Goal: Information Seeking & Learning: Learn about a topic

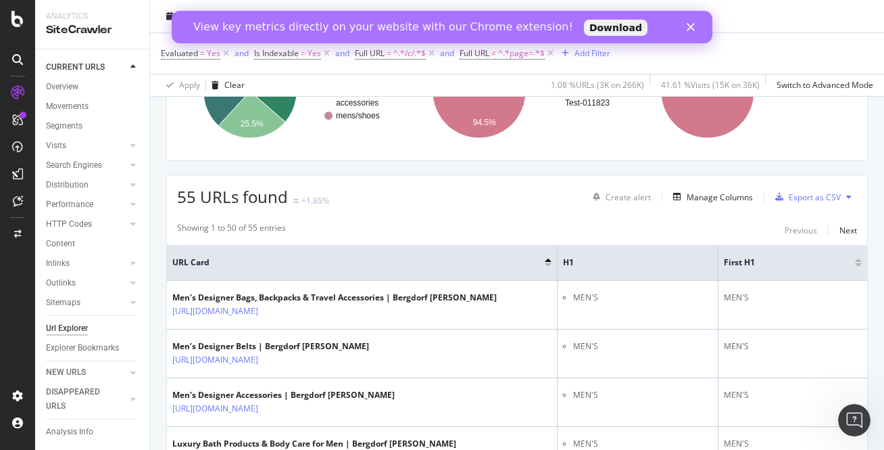
scroll to position [229, 0]
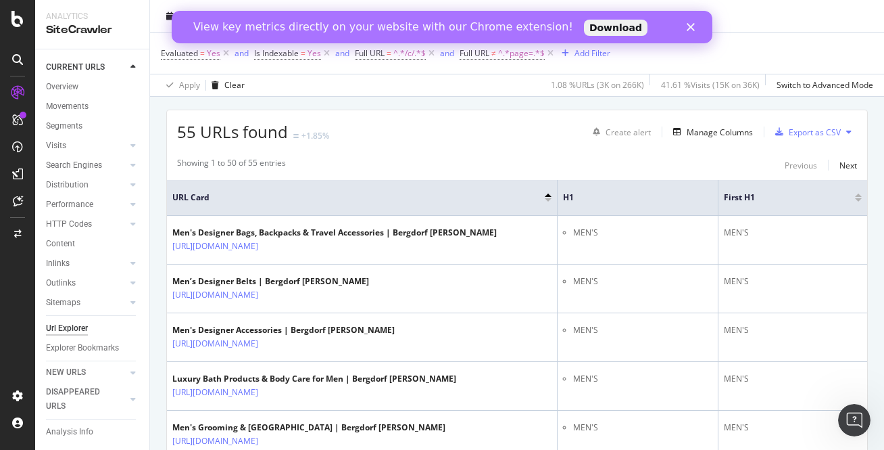
click at [695, 24] on div "Close" at bounding box center [694, 27] width 14 height 8
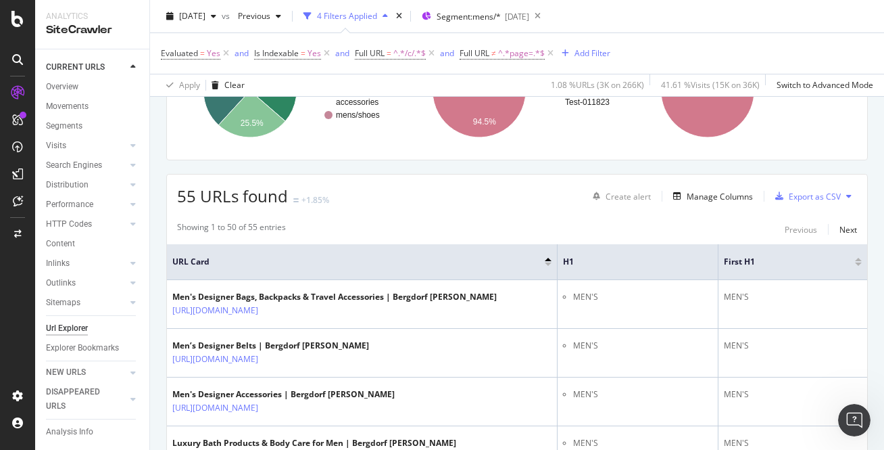
scroll to position [151, 0]
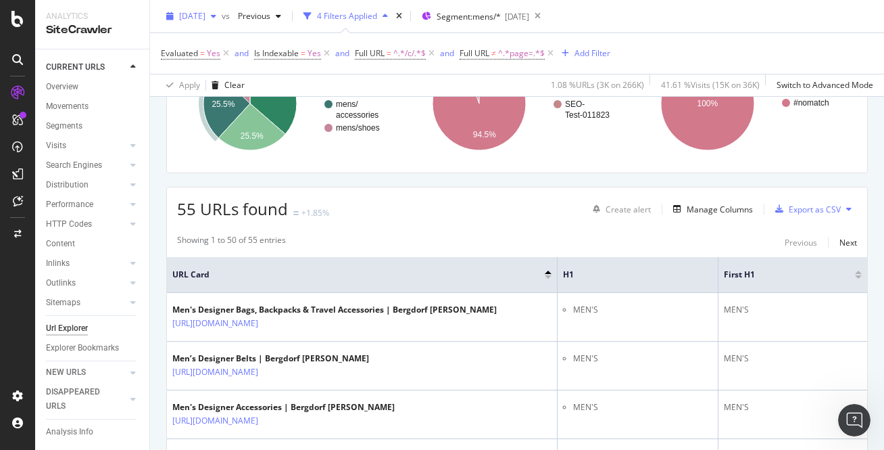
click at [222, 18] on div "button" at bounding box center [214, 16] width 16 height 8
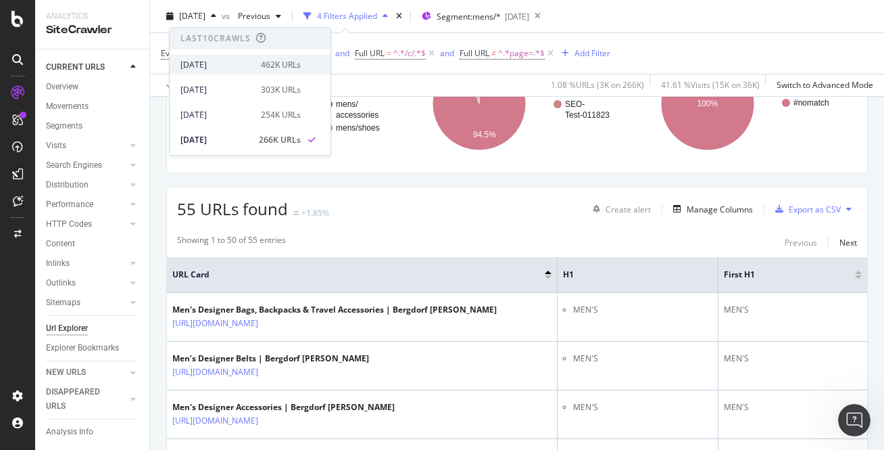
click at [218, 71] on div "[DATE] 462K URLs" at bounding box center [250, 65] width 161 height 20
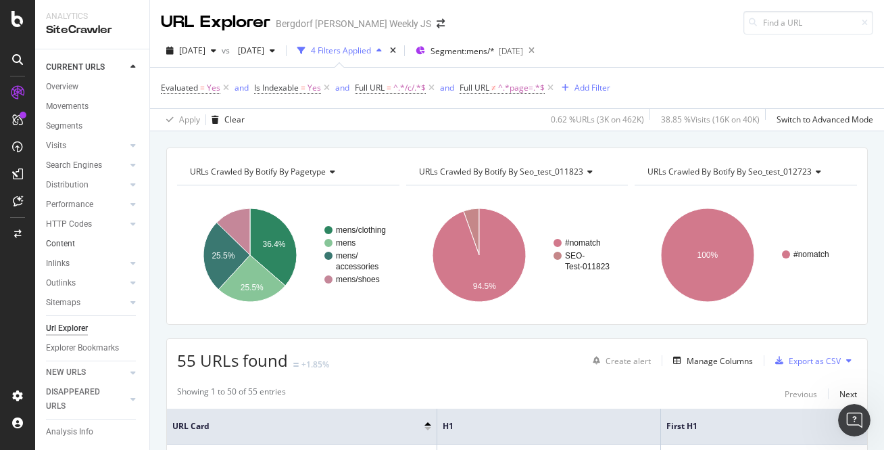
click at [116, 239] on link "Content" at bounding box center [93, 244] width 94 height 14
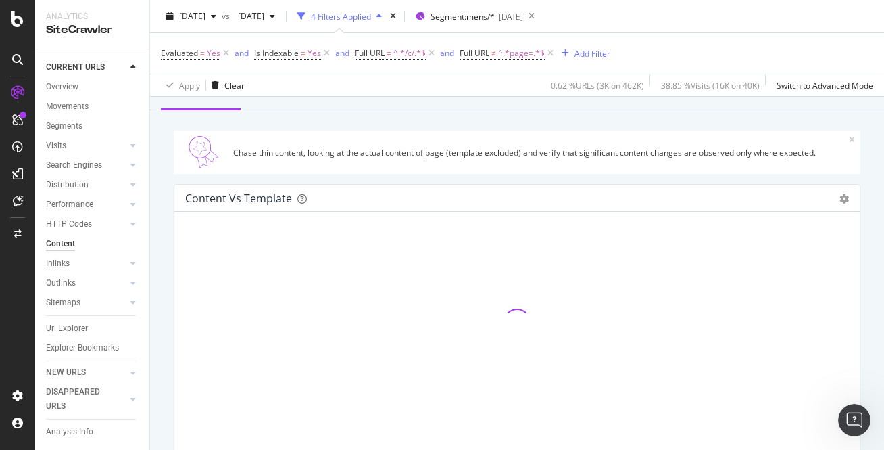
scroll to position [84, 0]
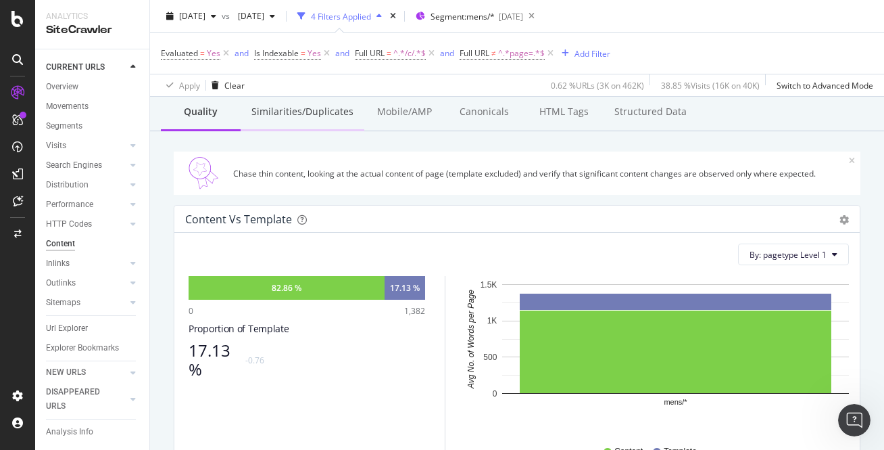
click at [296, 110] on div "Similarities/Duplicates" at bounding box center [303, 112] width 124 height 37
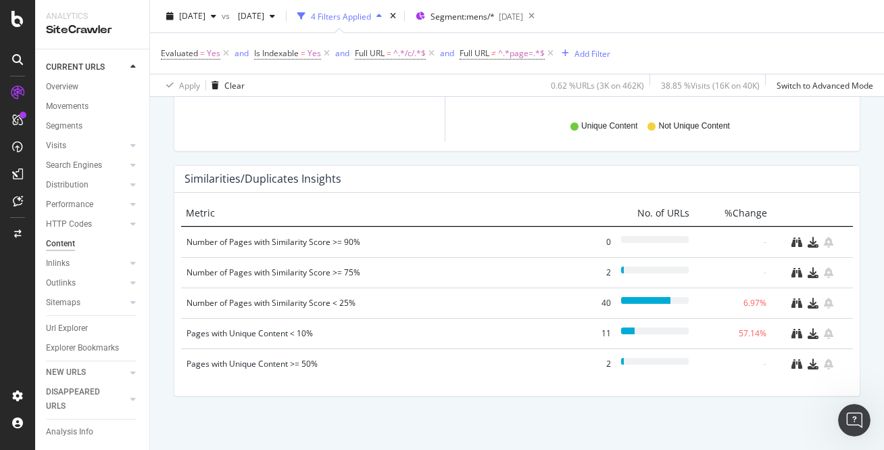
scroll to position [703, 0]
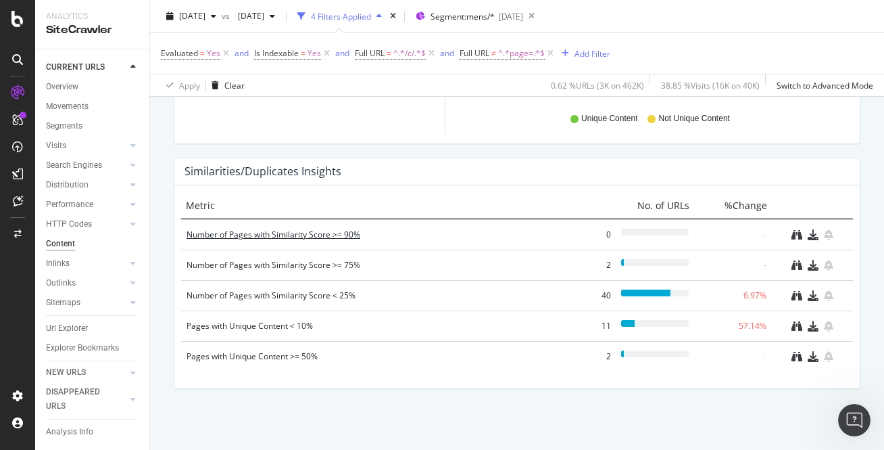
click at [314, 233] on div "Number of Pages with Similarity Score >= 90%" at bounding box center [377, 235] width 381 height 14
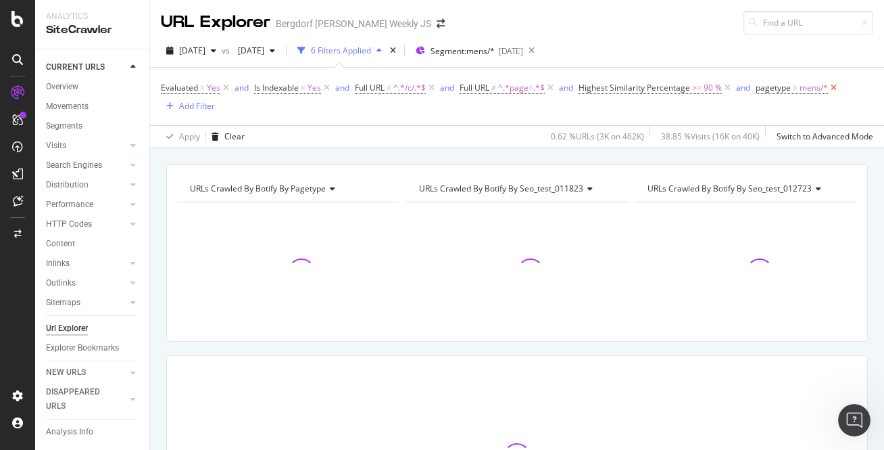
click at [832, 88] on icon at bounding box center [833, 88] width 11 height 14
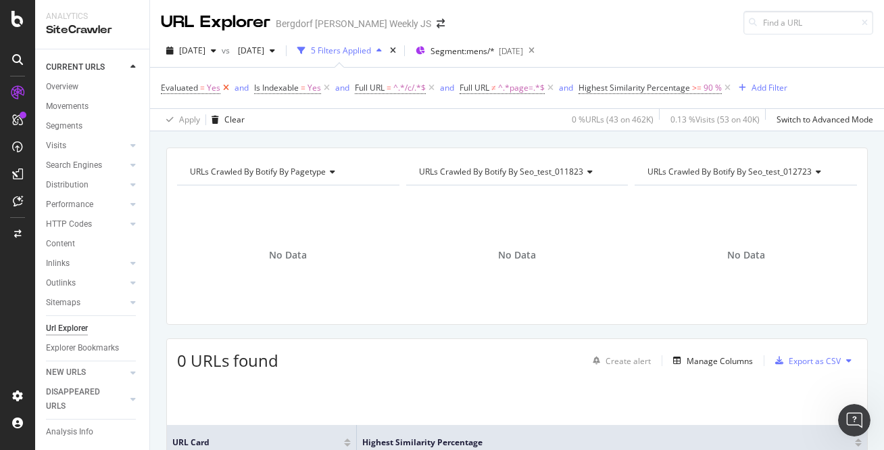
click at [227, 86] on icon at bounding box center [225, 88] width 11 height 14
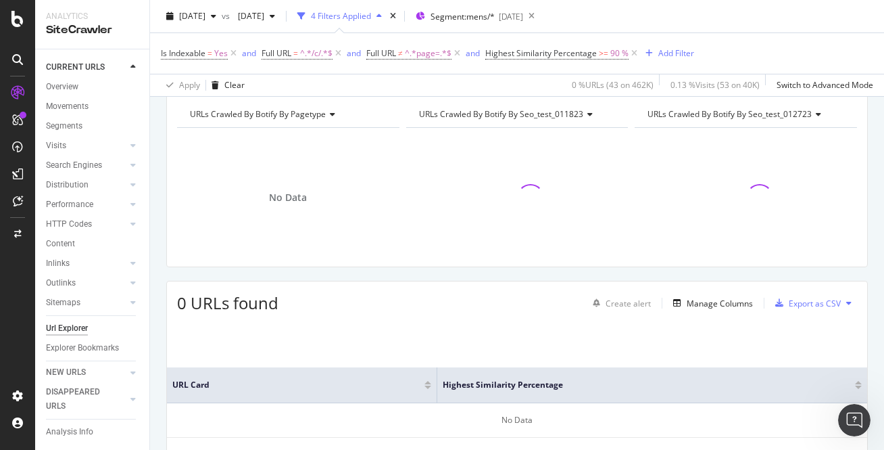
scroll to position [62, 0]
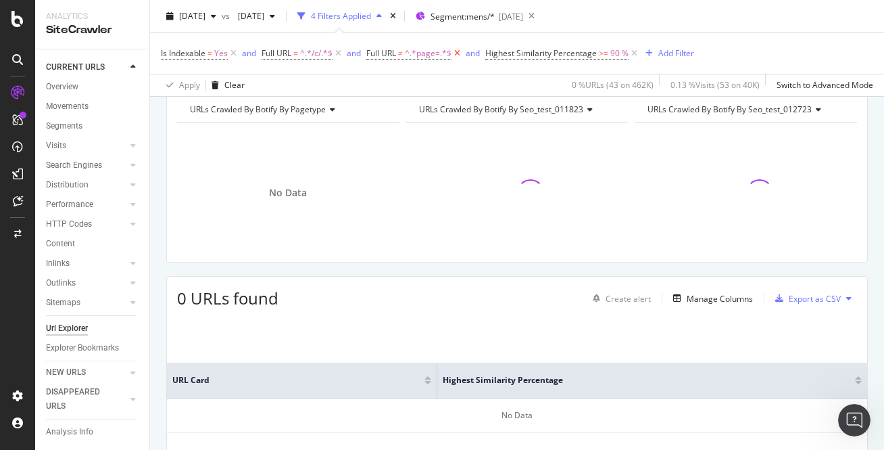
click at [458, 55] on icon at bounding box center [457, 54] width 11 height 14
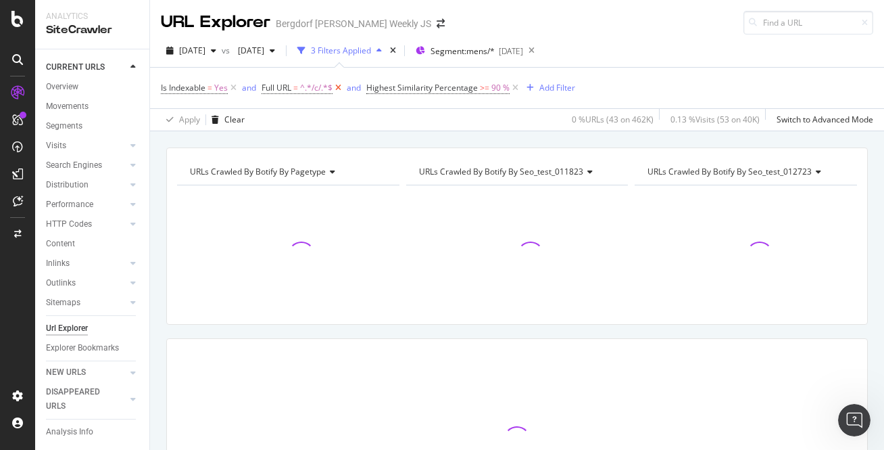
click at [339, 88] on icon at bounding box center [338, 88] width 11 height 14
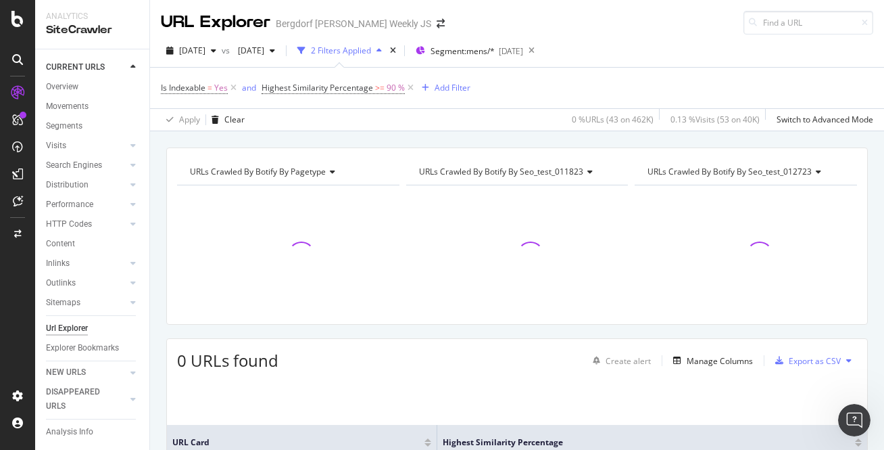
scroll to position [139, 0]
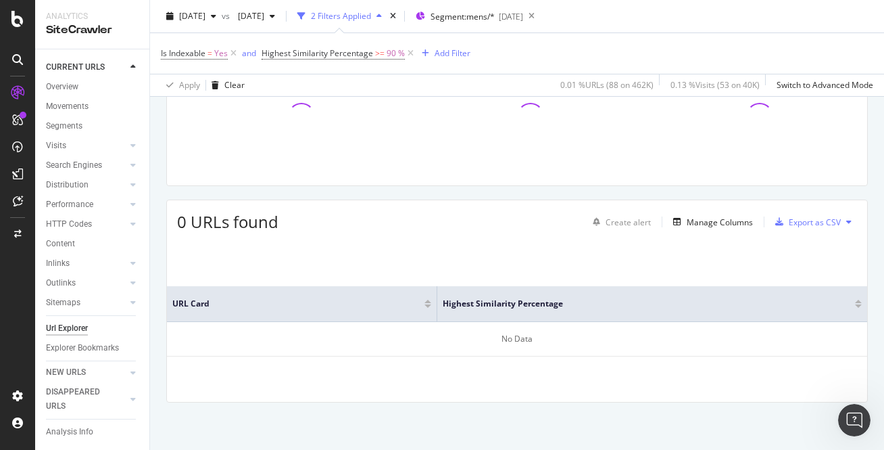
click at [382, 15] on icon "button" at bounding box center [379, 16] width 5 height 8
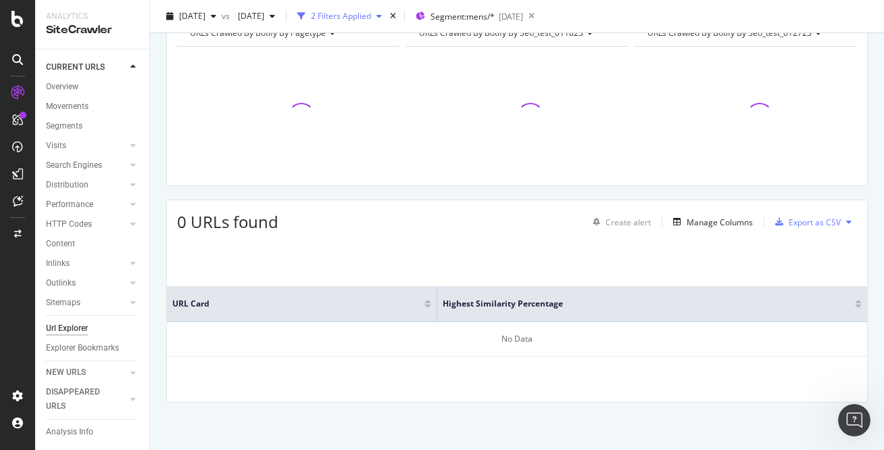
click at [382, 15] on icon "button" at bounding box center [379, 16] width 5 height 8
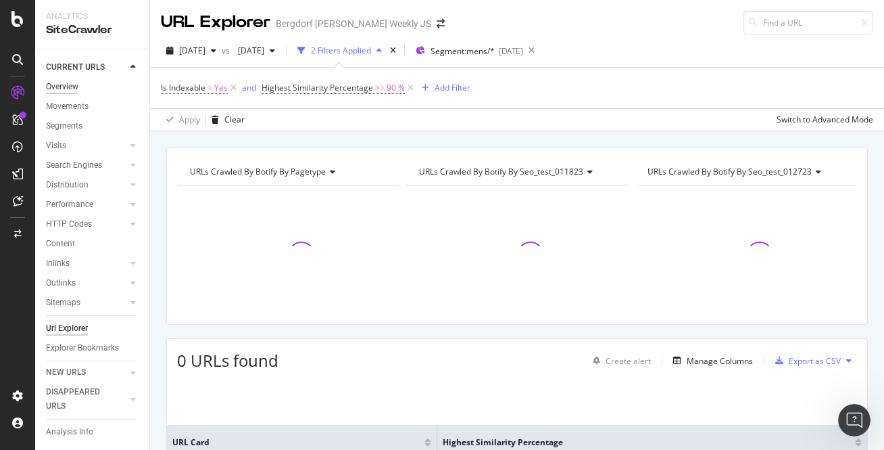
scroll to position [1, 0]
click at [64, 88] on div "Overview" at bounding box center [62, 86] width 32 height 14
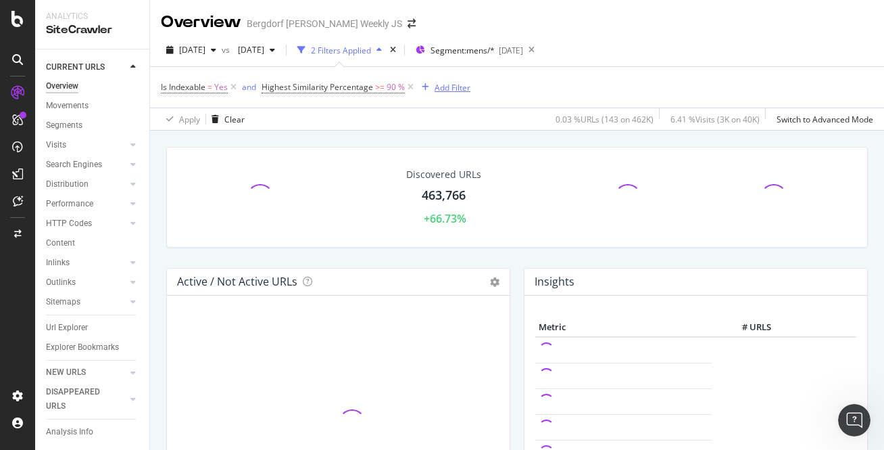
drag, startPoint x: 235, startPoint y: 85, endPoint x: 347, endPoint y: 81, distance: 111.6
click at [235, 85] on icon at bounding box center [233, 87] width 11 height 14
click at [312, 88] on icon at bounding box center [309, 87] width 11 height 14
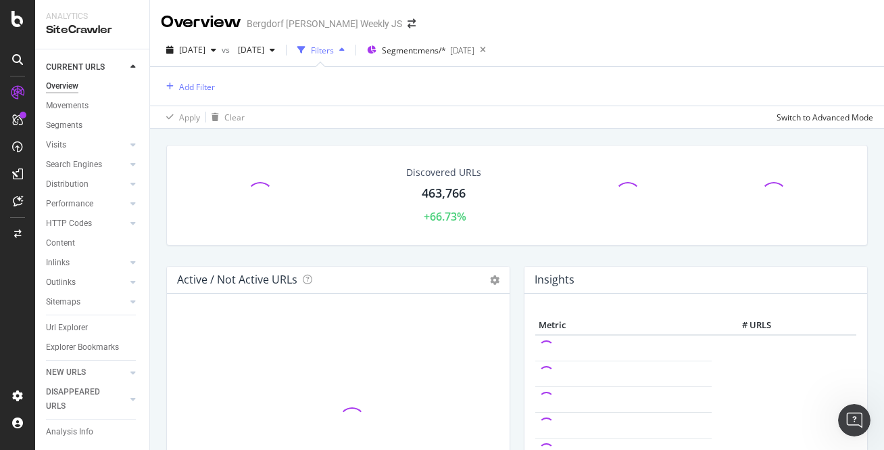
scroll to position [5, 0]
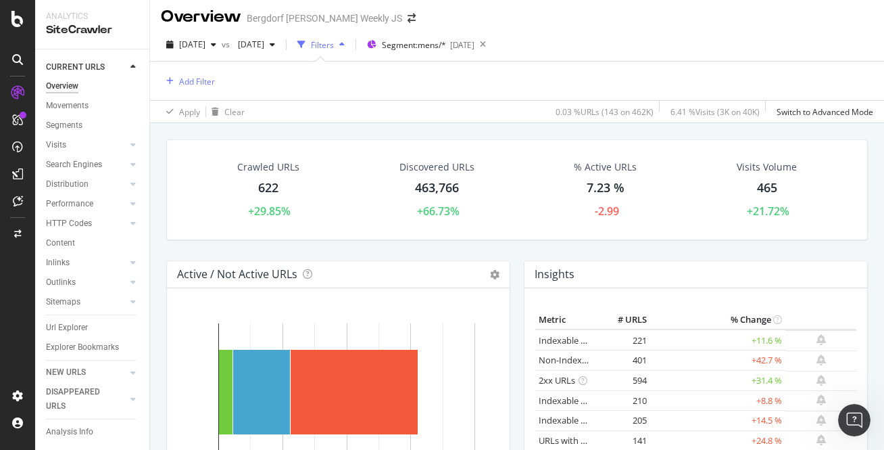
click at [437, 167] on div "Discovered URLs" at bounding box center [437, 167] width 75 height 14
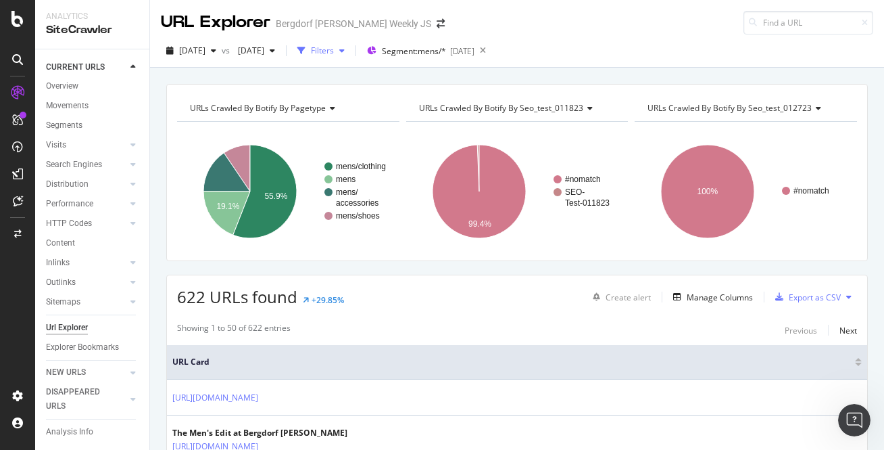
click at [350, 51] on div "button" at bounding box center [342, 51] width 16 height 8
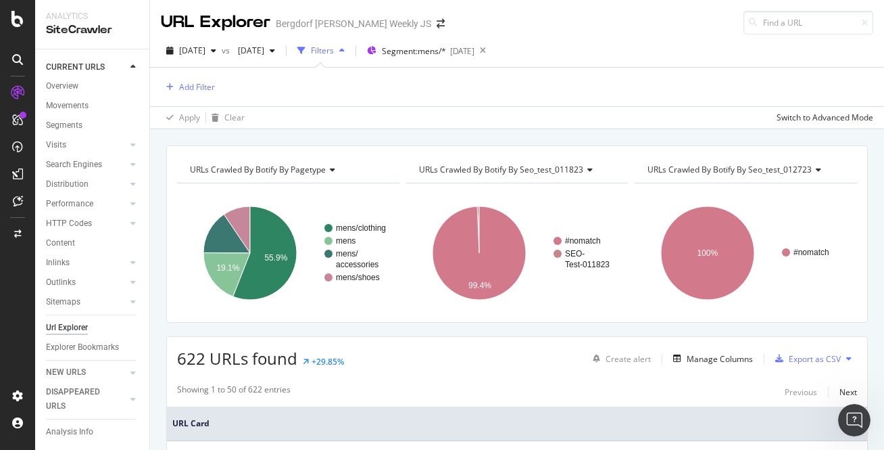
click at [195, 77] on div "Add Filter" at bounding box center [517, 87] width 713 height 39
click at [191, 84] on div "Add Filter" at bounding box center [197, 86] width 36 height 11
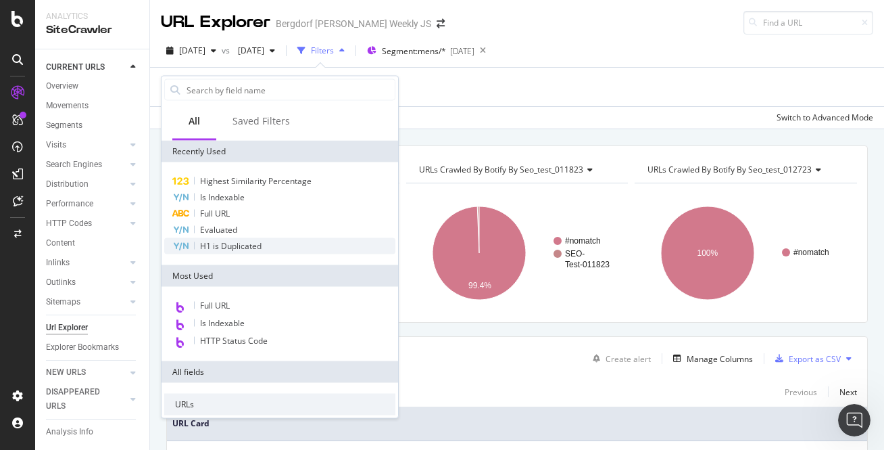
click at [259, 250] on span "H1 is Duplicated" at bounding box center [231, 245] width 62 height 11
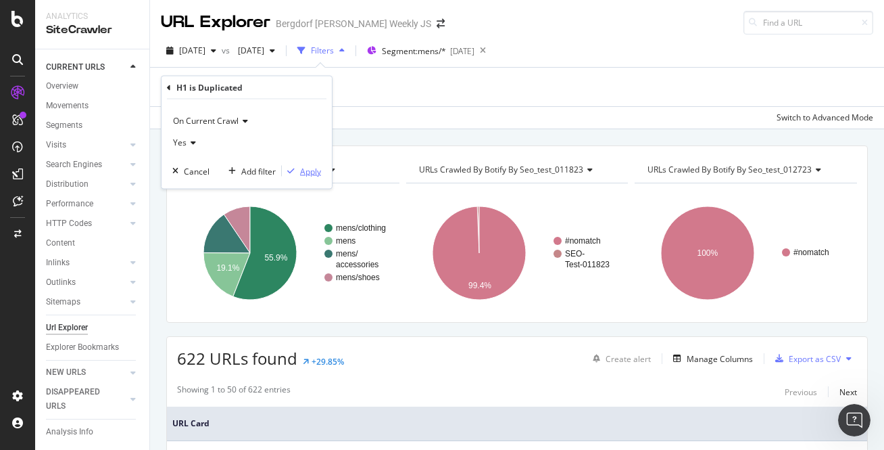
click at [300, 171] on div "Apply" at bounding box center [310, 170] width 21 height 11
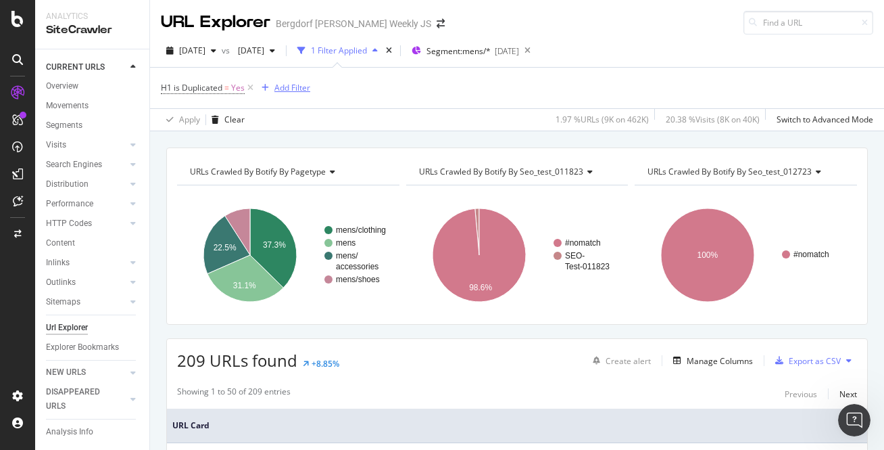
click at [303, 89] on div "Add Filter" at bounding box center [293, 87] width 36 height 11
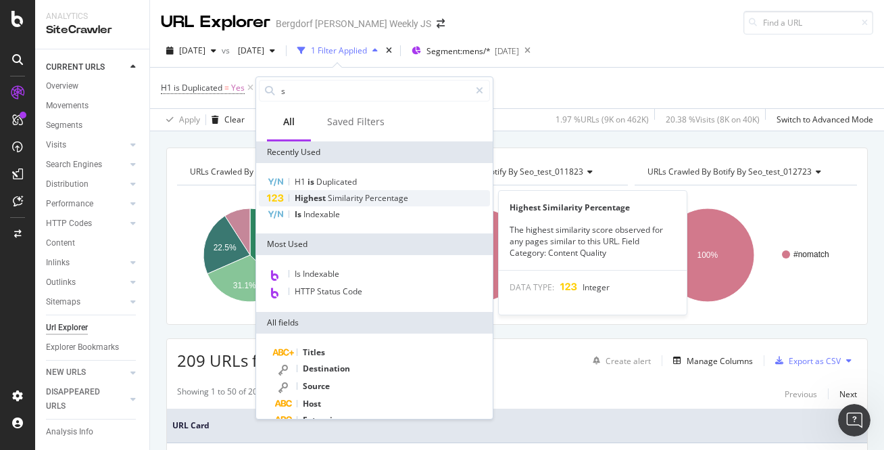
type input "s"
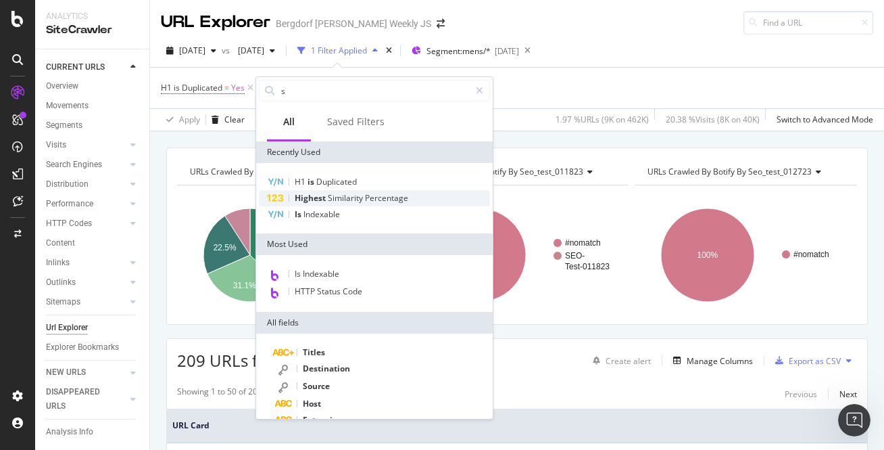
click at [344, 201] on span "Similarity" at bounding box center [346, 197] width 37 height 11
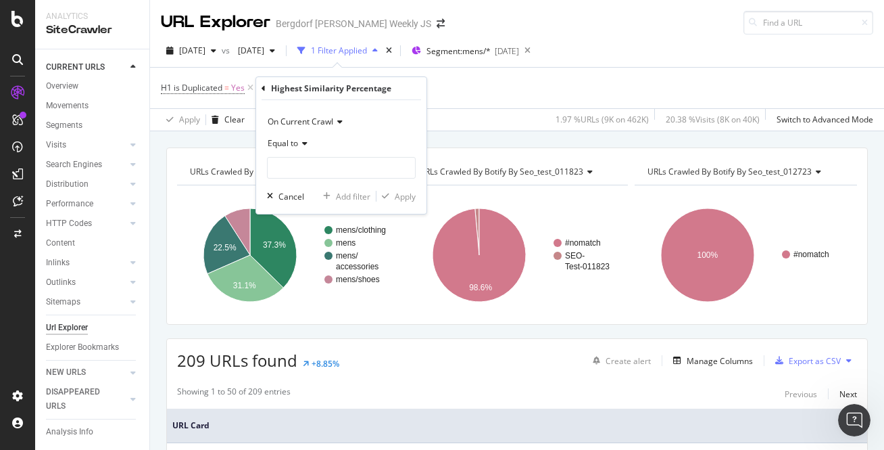
click at [305, 144] on icon at bounding box center [302, 143] width 9 height 8
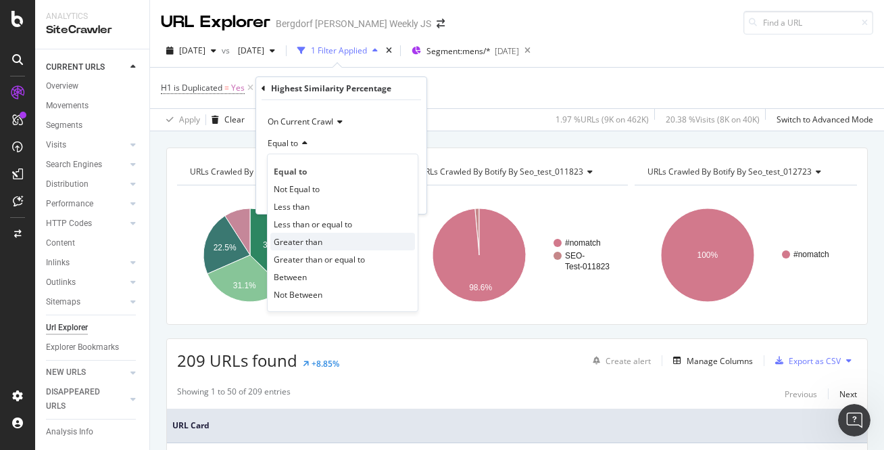
click at [334, 240] on div "Greater than" at bounding box center [342, 242] width 145 height 18
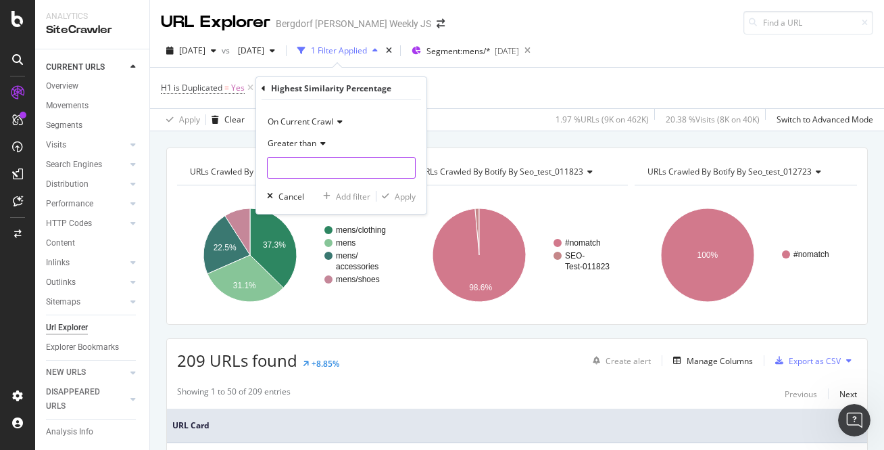
click at [295, 162] on input "number" at bounding box center [341, 168] width 149 height 22
type input "7"
type input "60"
click at [415, 199] on div "Apply" at bounding box center [405, 196] width 21 height 11
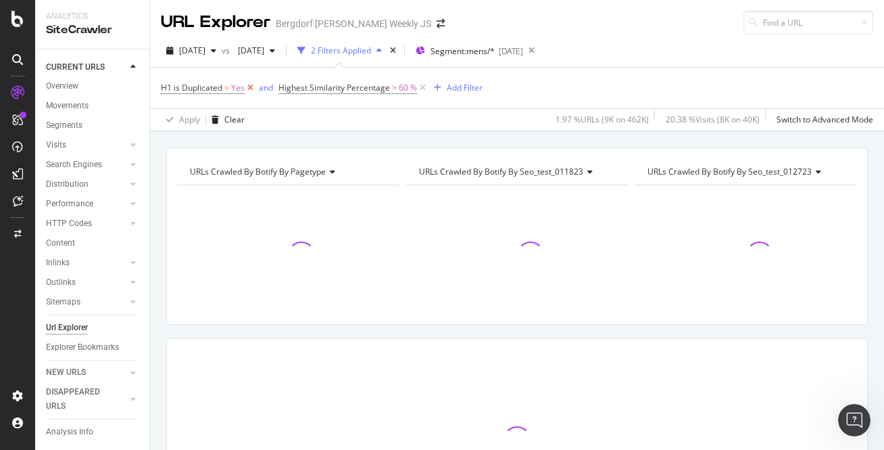
click at [250, 87] on icon at bounding box center [250, 88] width 11 height 14
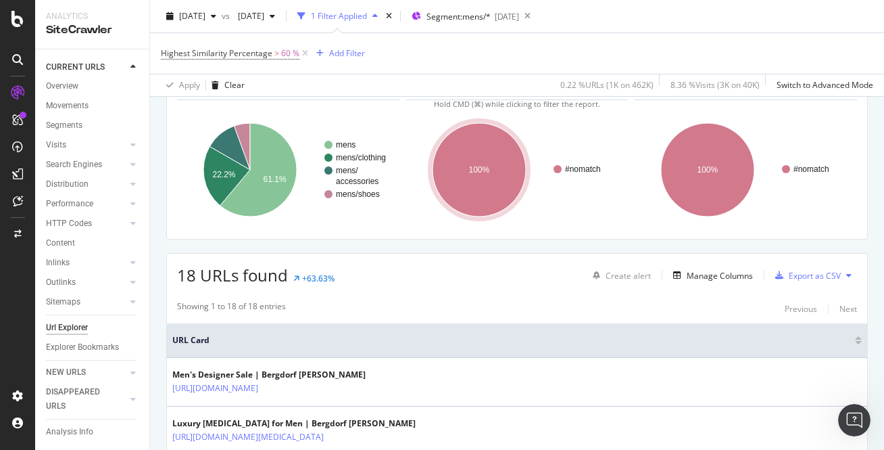
scroll to position [41, 0]
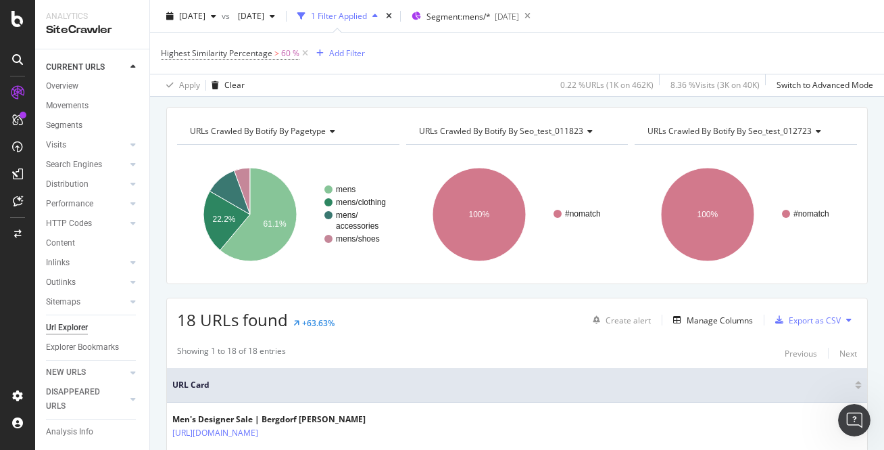
click at [338, 132] on div "URLs Crawled By Botify By pagetype" at bounding box center [287, 131] width 200 height 22
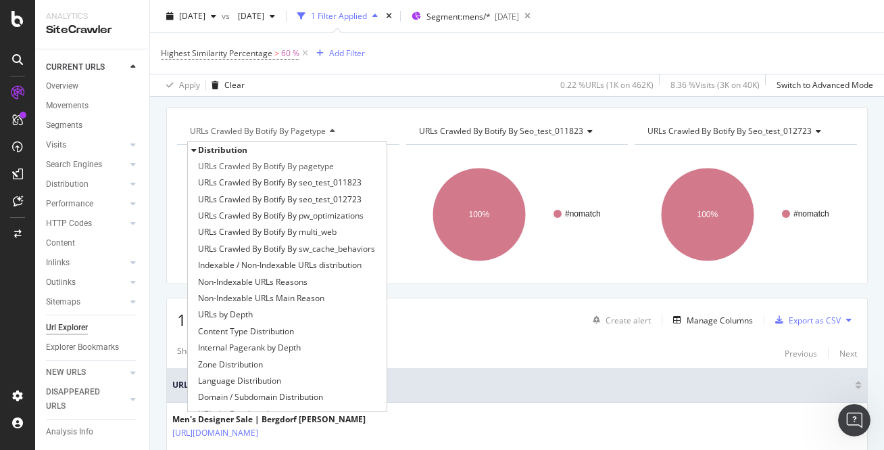
click at [333, 131] on icon at bounding box center [330, 131] width 9 height 8
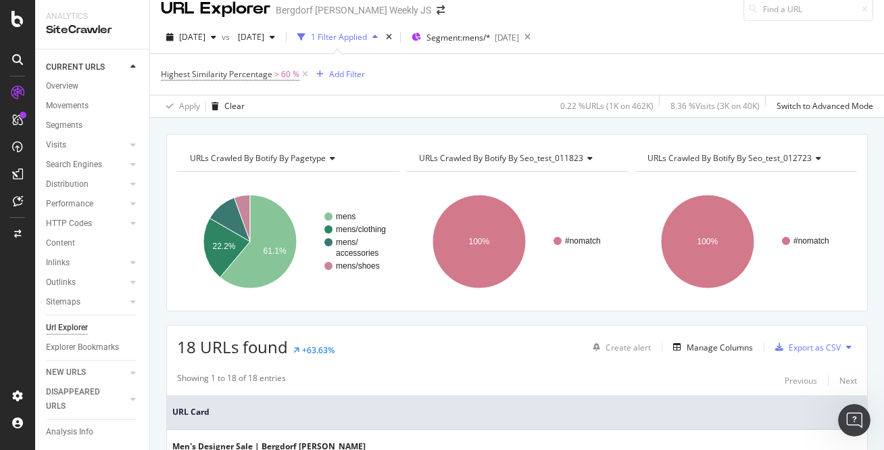
scroll to position [0, 0]
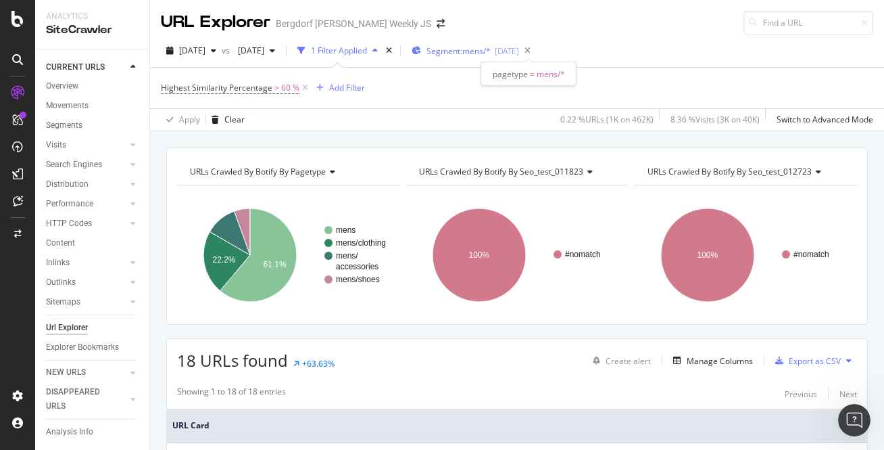
click at [491, 56] on span "Segment: mens/*" at bounding box center [459, 50] width 64 height 11
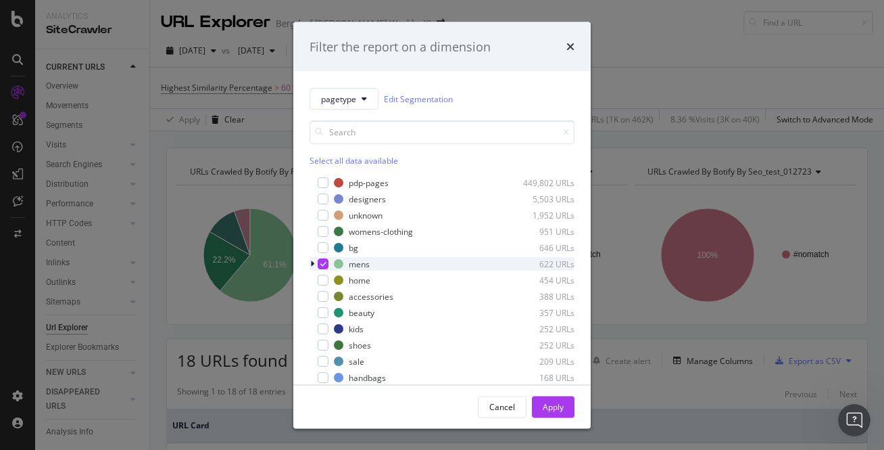
click at [317, 263] on div "modal" at bounding box center [314, 264] width 8 height 14
click at [318, 264] on div "modal" at bounding box center [323, 263] width 11 height 11
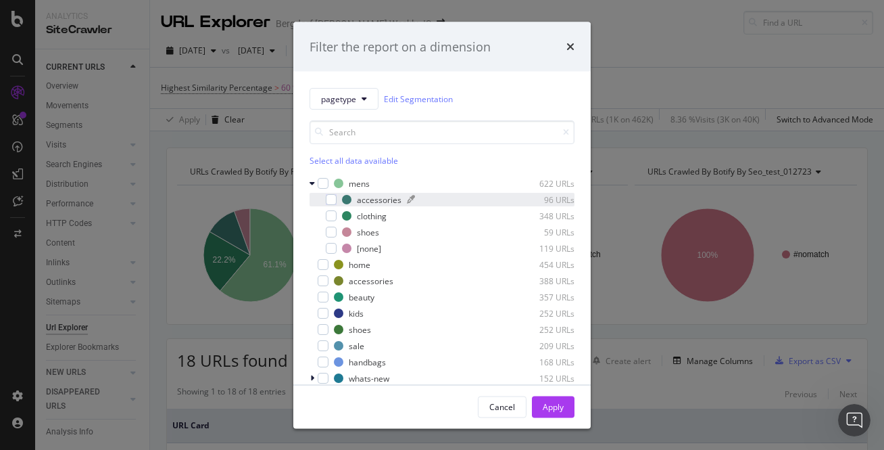
scroll to position [92, 0]
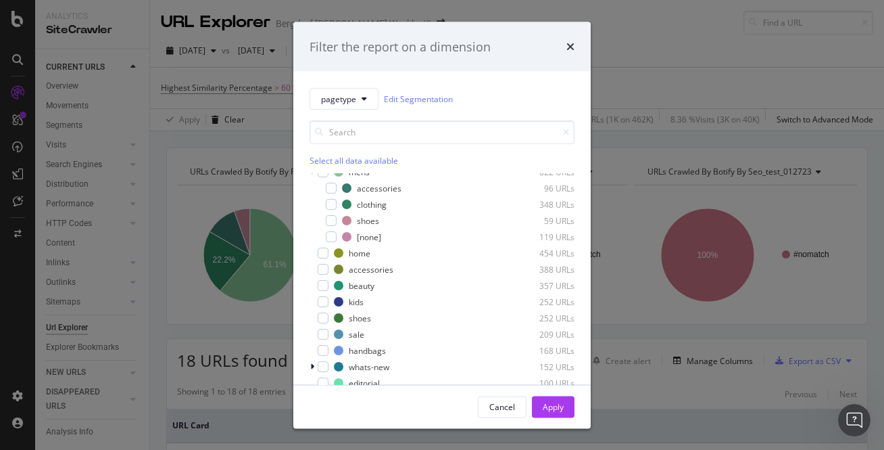
drag, startPoint x: 560, startPoint y: 396, endPoint x: 490, endPoint y: 148, distance: 257.8
click at [560, 396] on div "Apply" at bounding box center [553, 406] width 21 height 20
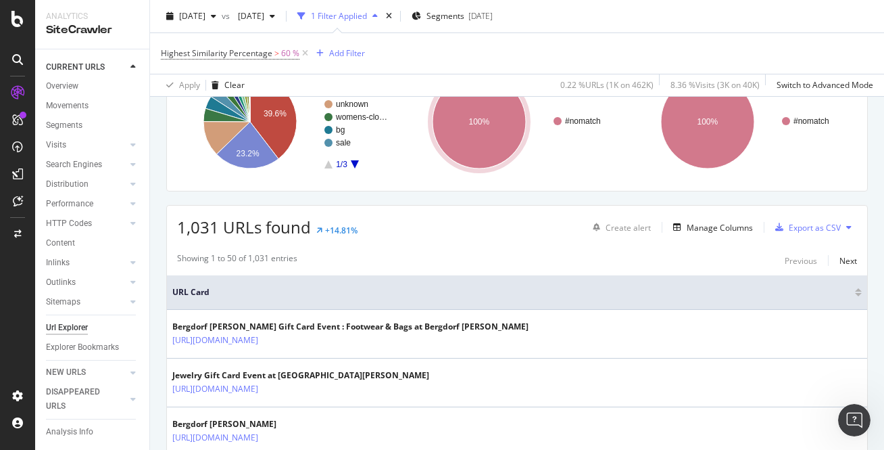
scroll to position [98, 0]
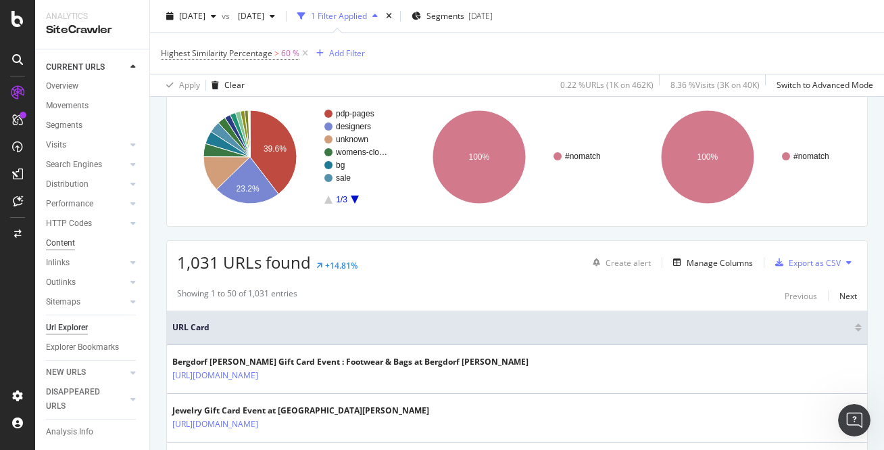
click at [66, 246] on div "Content" at bounding box center [60, 243] width 29 height 14
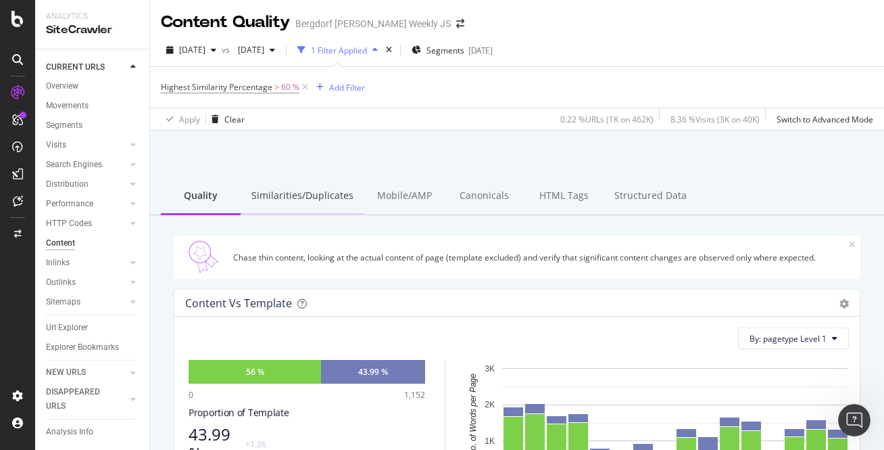
click at [289, 194] on div "Similarities/Duplicates" at bounding box center [303, 196] width 124 height 37
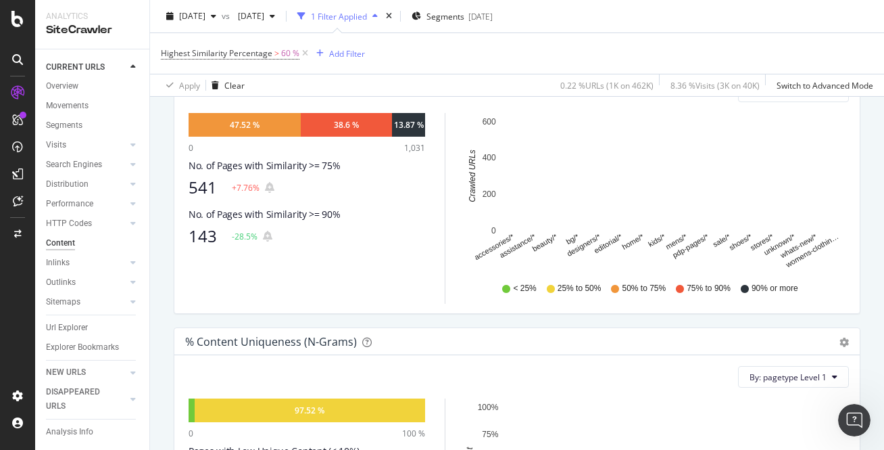
scroll to position [219, 0]
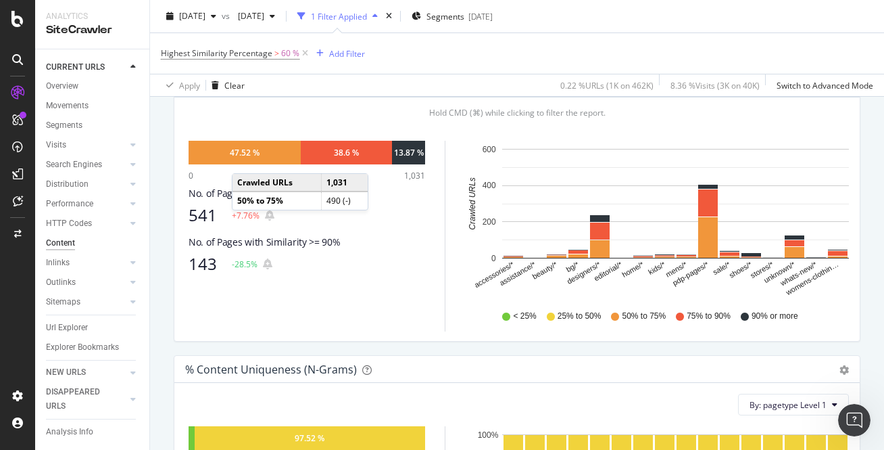
click at [245, 160] on div "47.52 %" at bounding box center [245, 153] width 112 height 24
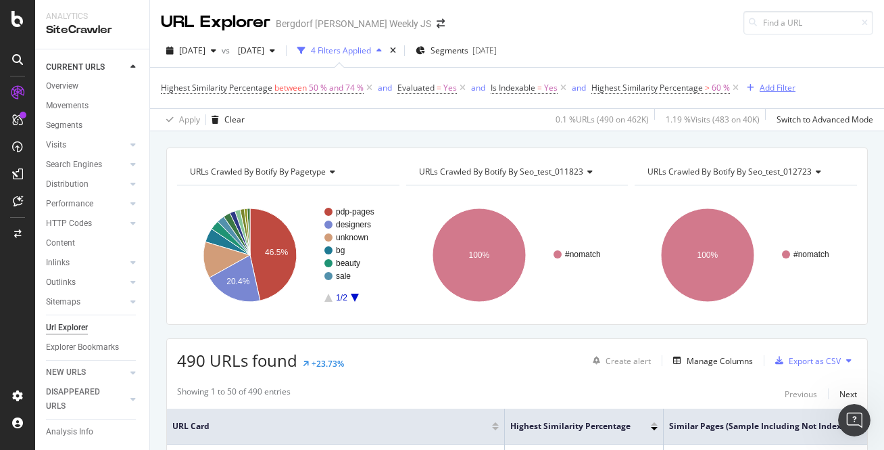
click at [768, 89] on div "Add Filter" at bounding box center [778, 87] width 36 height 11
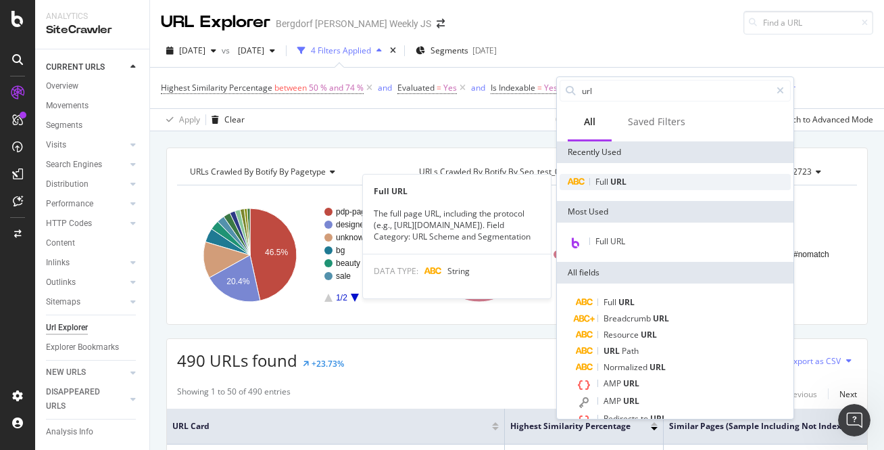
type input "url"
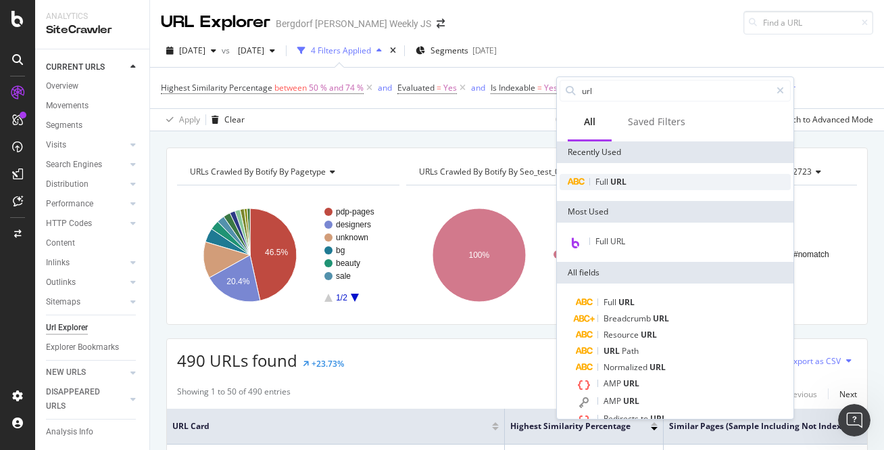
click at [635, 182] on div "Full URL" at bounding box center [675, 182] width 231 height 16
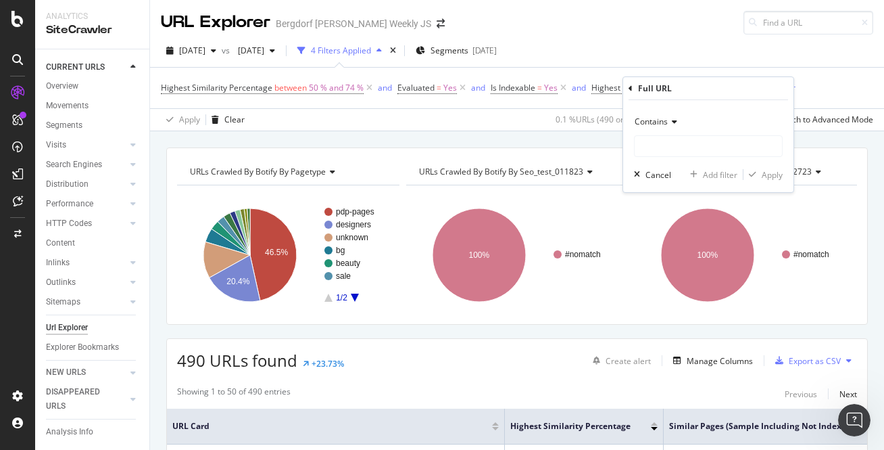
click at [678, 124] on div "Contains" at bounding box center [708, 122] width 149 height 22
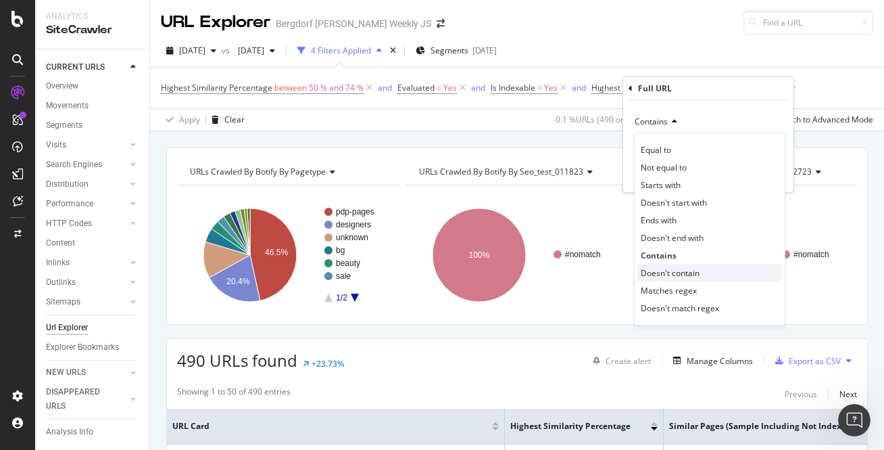
click at [699, 276] on span "Doesn't contain" at bounding box center [670, 272] width 59 height 11
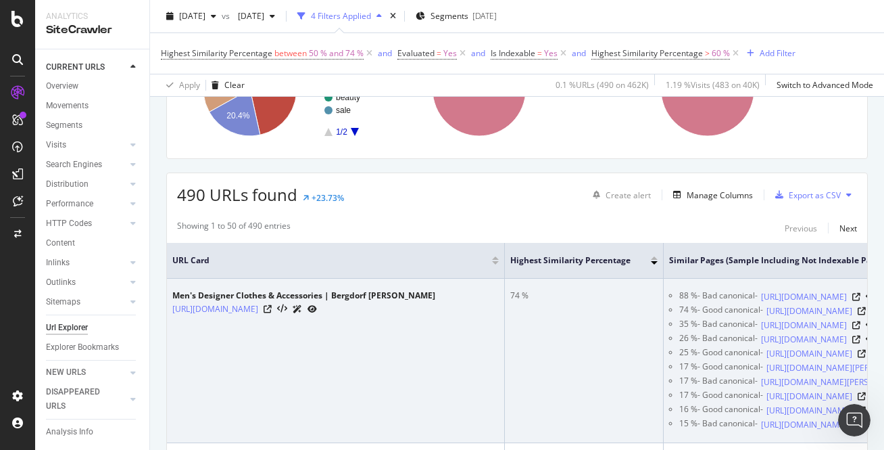
scroll to position [97, 0]
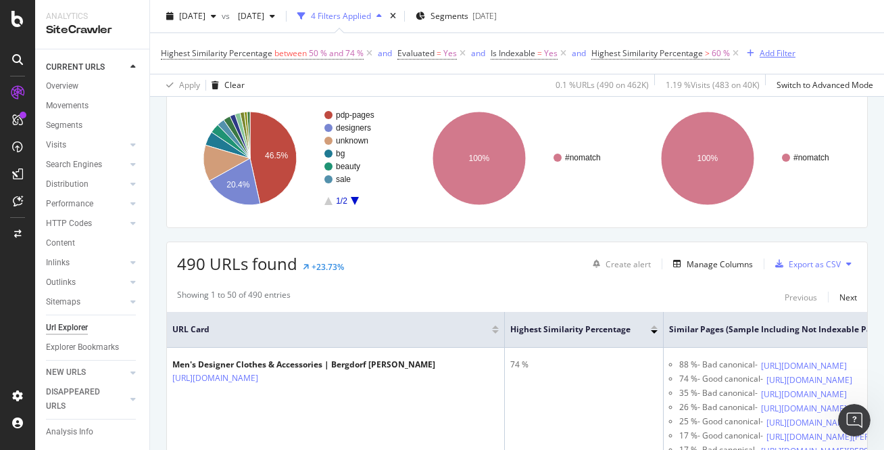
click at [762, 53] on div "Add Filter" at bounding box center [778, 52] width 36 height 11
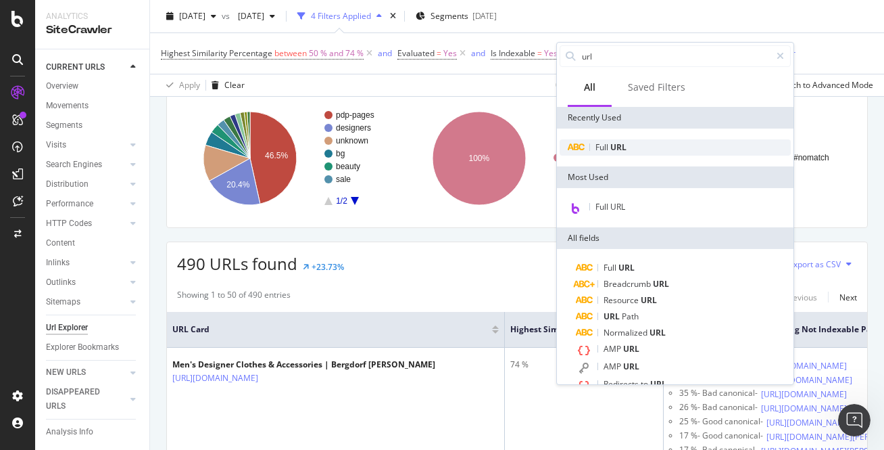
click at [620, 146] on span "URL" at bounding box center [619, 146] width 16 height 11
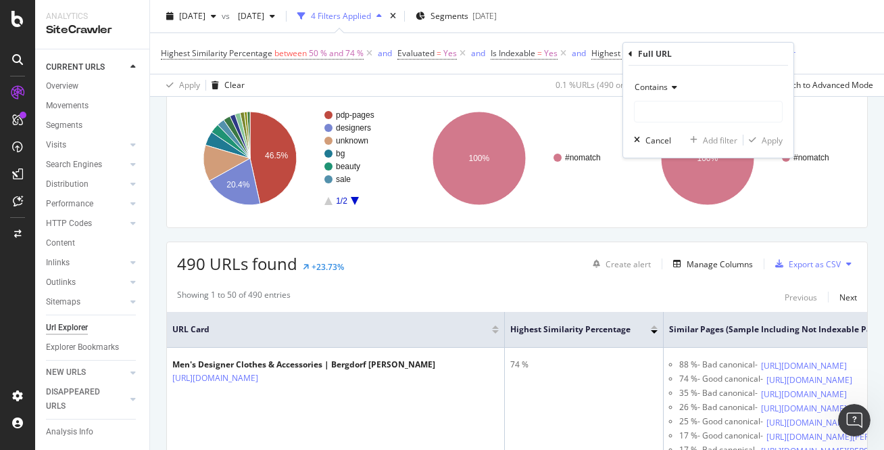
click at [673, 84] on icon at bounding box center [672, 87] width 9 height 8
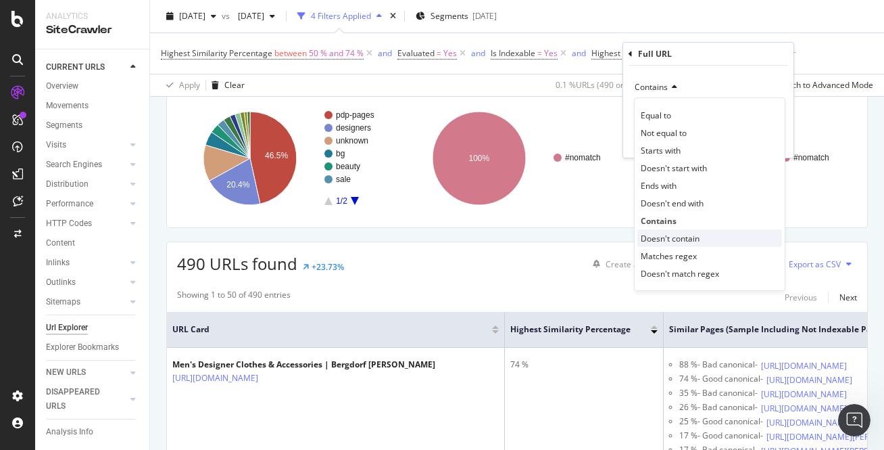
click at [677, 239] on span "Doesn't contain" at bounding box center [670, 238] width 59 height 11
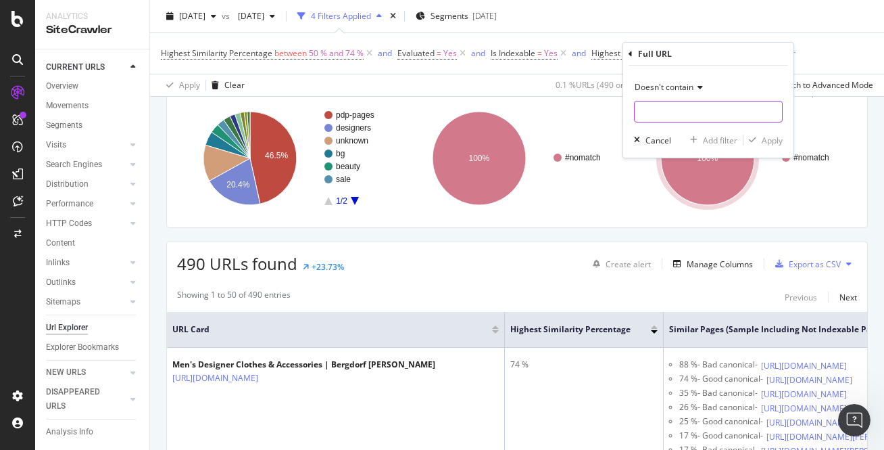
click at [664, 107] on input "text" at bounding box center [708, 112] width 147 height 22
type input "page="
click at [774, 139] on div "Apply" at bounding box center [772, 140] width 21 height 11
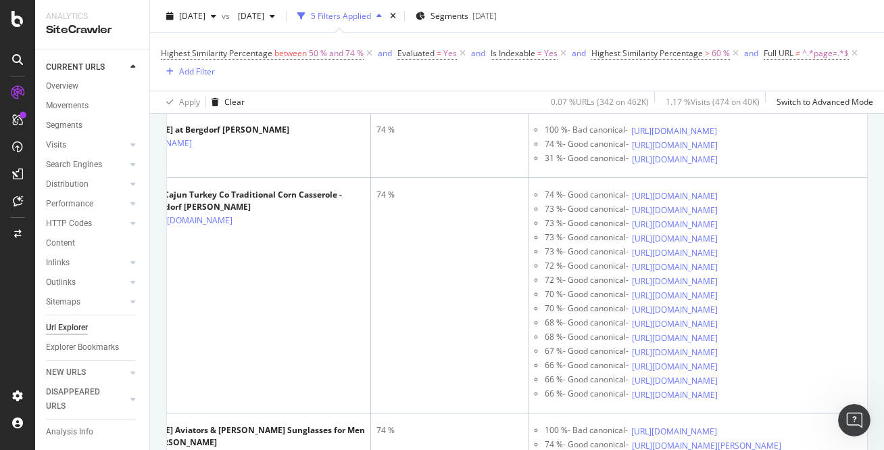
scroll to position [1049, 0]
click at [371, 52] on icon at bounding box center [369, 54] width 11 height 14
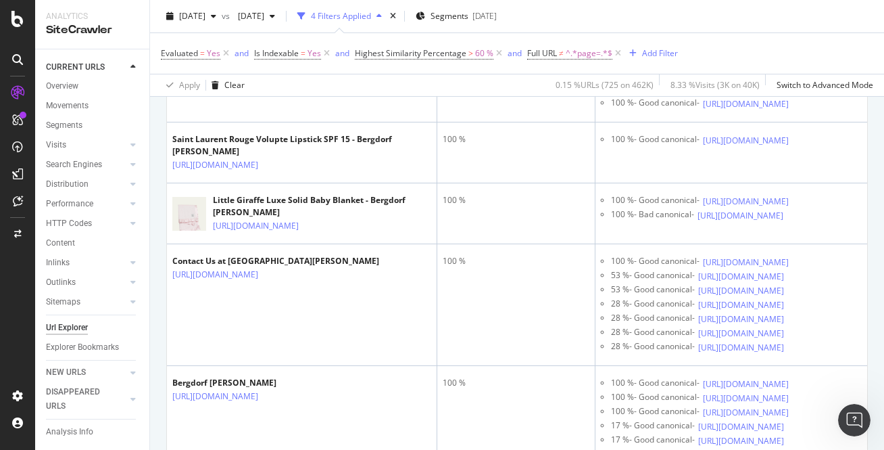
scroll to position [305, 0]
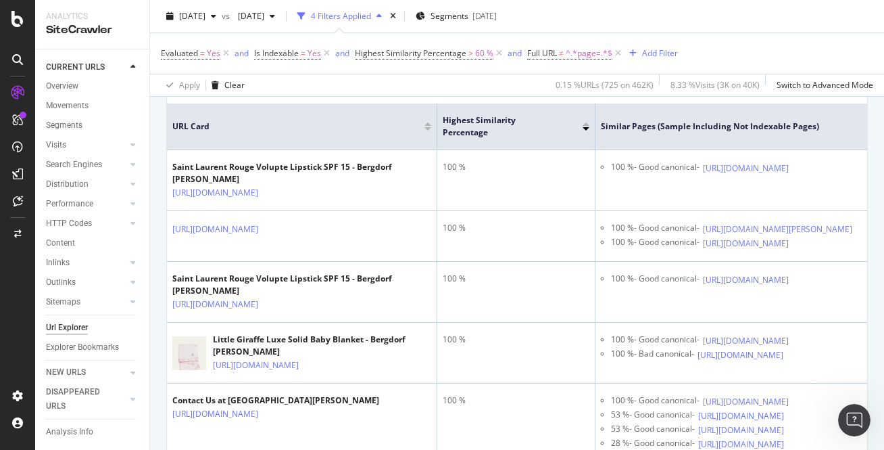
click at [426, 127] on div at bounding box center [428, 128] width 7 height 3
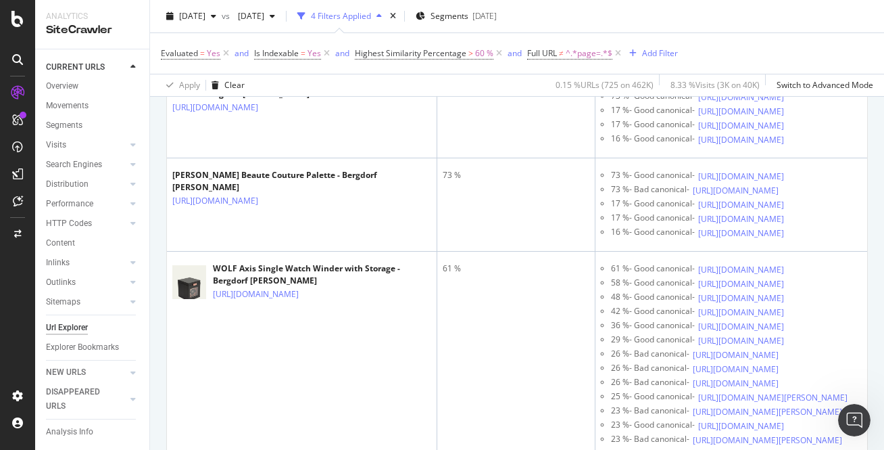
scroll to position [1204, 0]
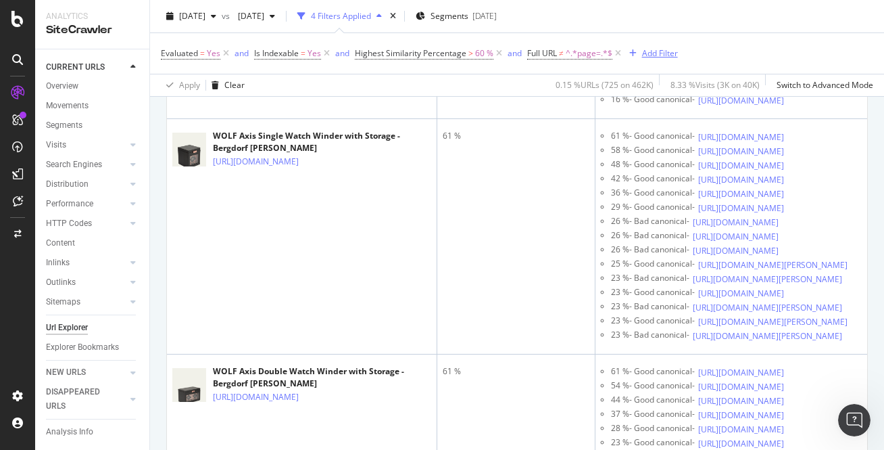
click at [666, 55] on div "Add Filter" at bounding box center [660, 52] width 36 height 11
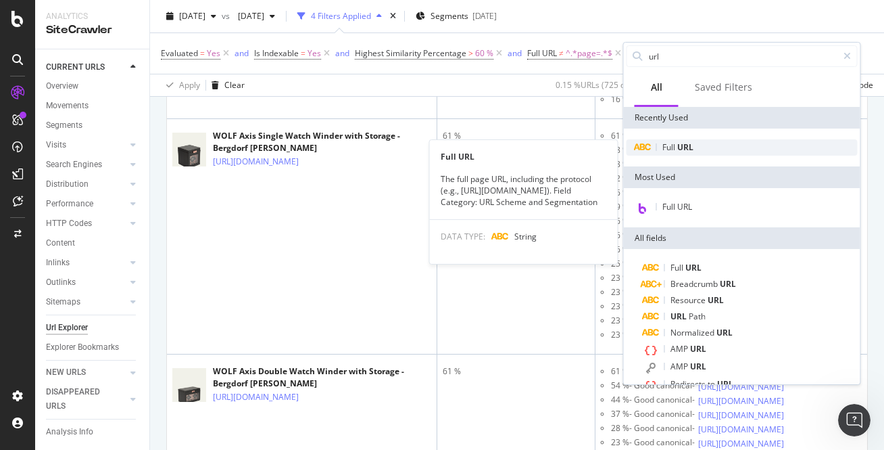
click at [686, 151] on span "URL" at bounding box center [686, 146] width 16 height 11
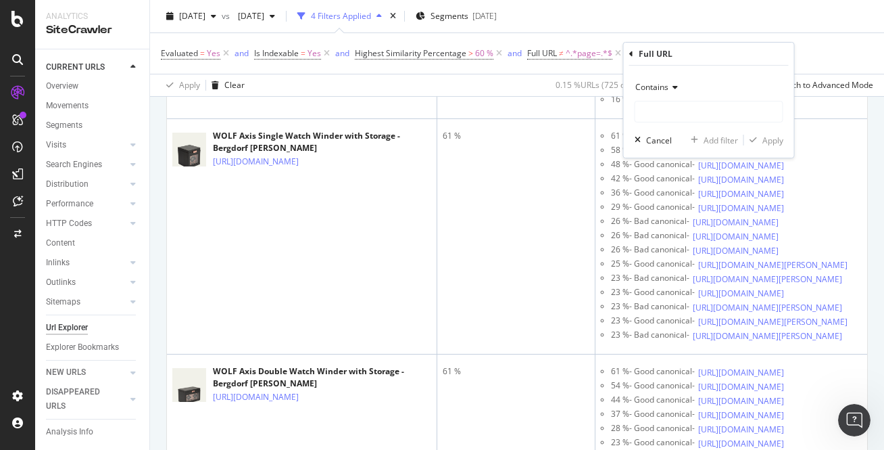
click at [674, 89] on icon at bounding box center [673, 87] width 9 height 8
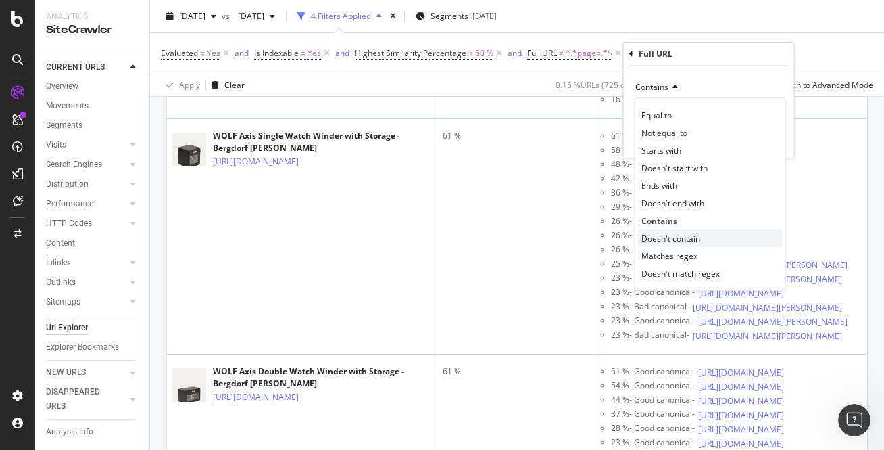
click at [674, 241] on span "Doesn't contain" at bounding box center [671, 238] width 59 height 11
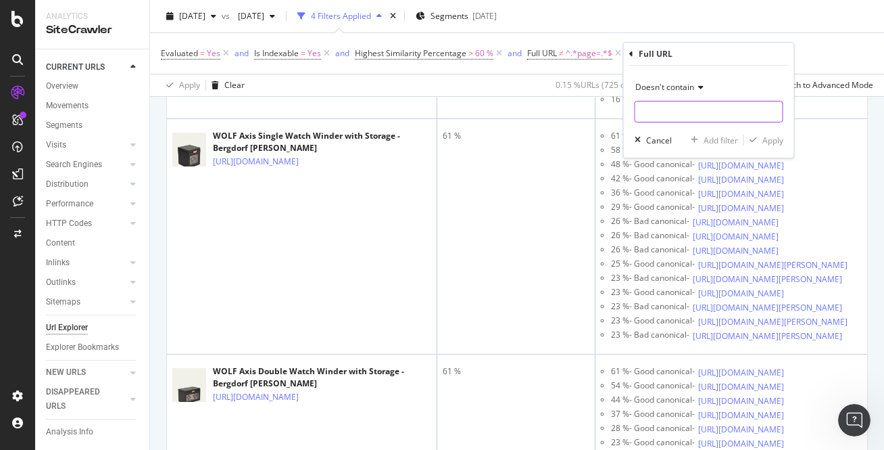
click at [668, 106] on input "text" at bounding box center [709, 112] width 147 height 22
type input "/p/"
click at [768, 138] on div "Apply" at bounding box center [773, 140] width 21 height 11
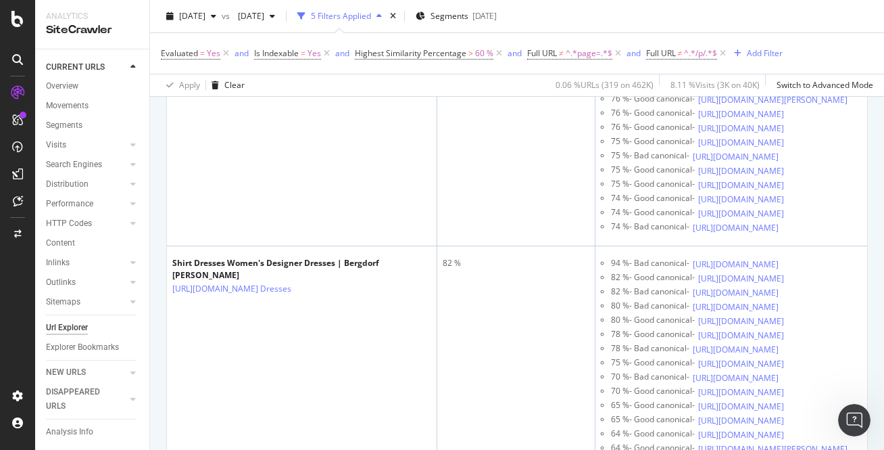
scroll to position [3126, 0]
click at [756, 47] on div "Add Filter" at bounding box center [765, 52] width 36 height 11
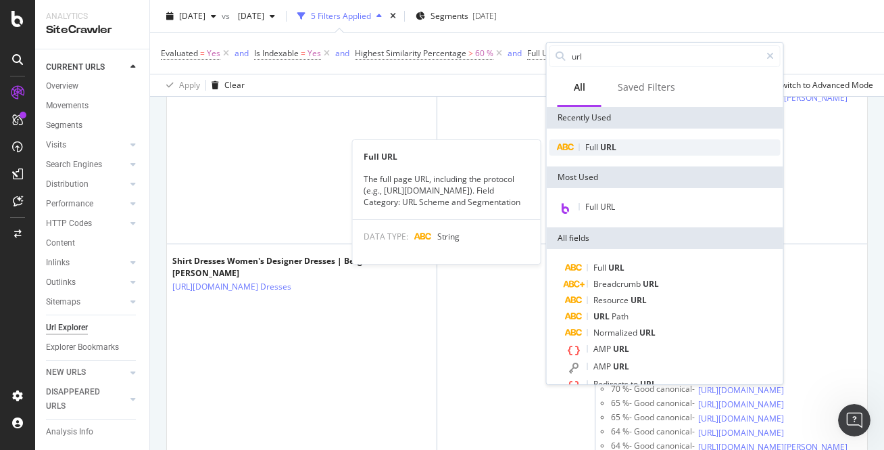
click at [601, 149] on span "URL" at bounding box center [608, 146] width 16 height 11
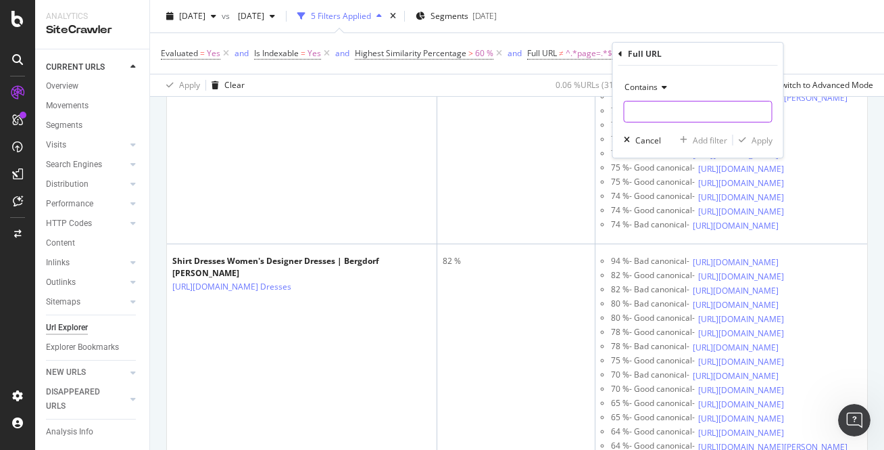
click at [673, 108] on input "text" at bounding box center [698, 112] width 147 height 22
type input "/c/"
click at [759, 143] on div "Apply" at bounding box center [762, 140] width 21 height 11
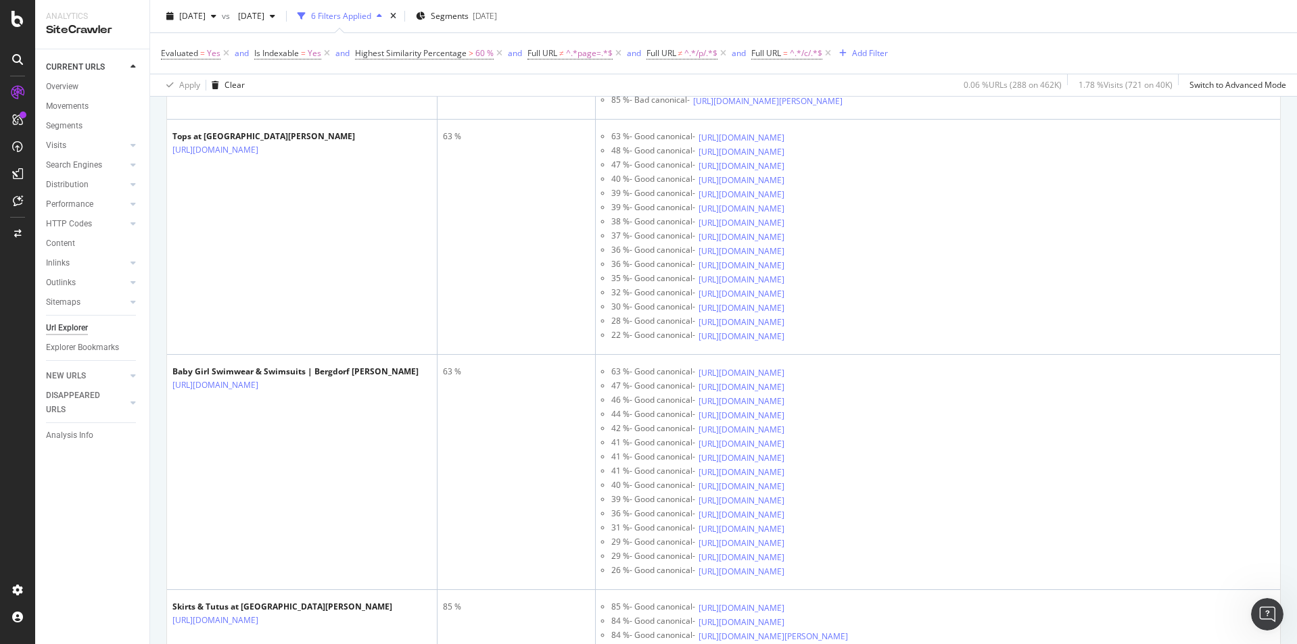
scroll to position [8831, 0]
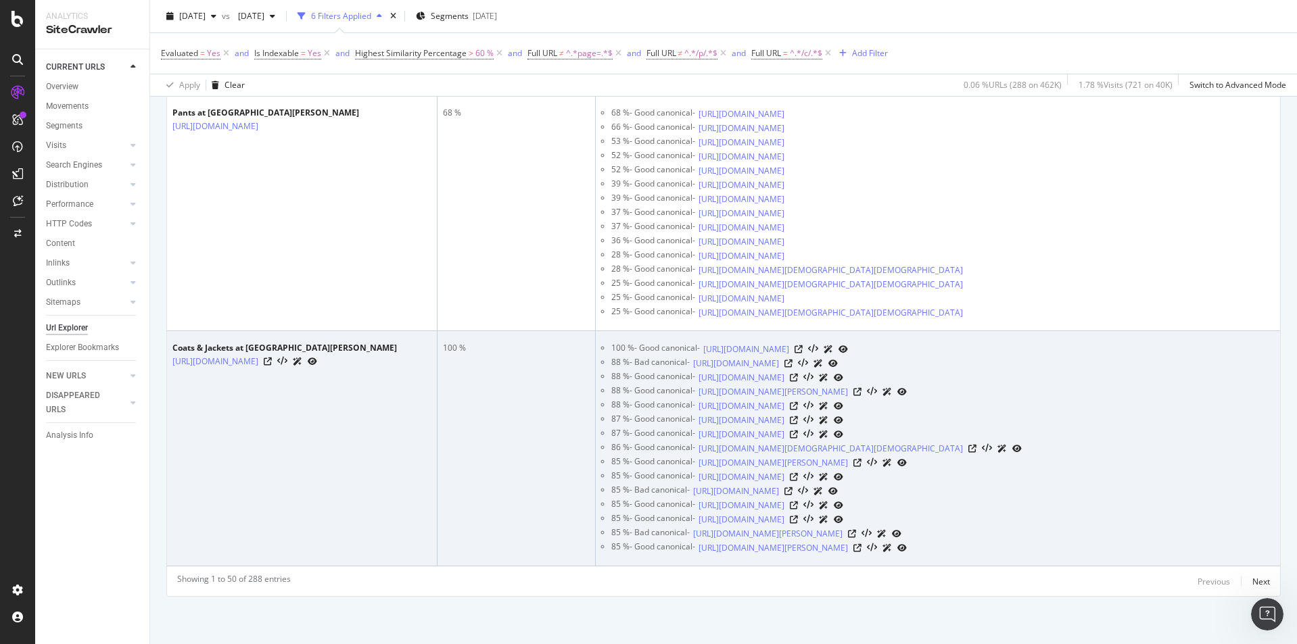
scroll to position [11082, 0]
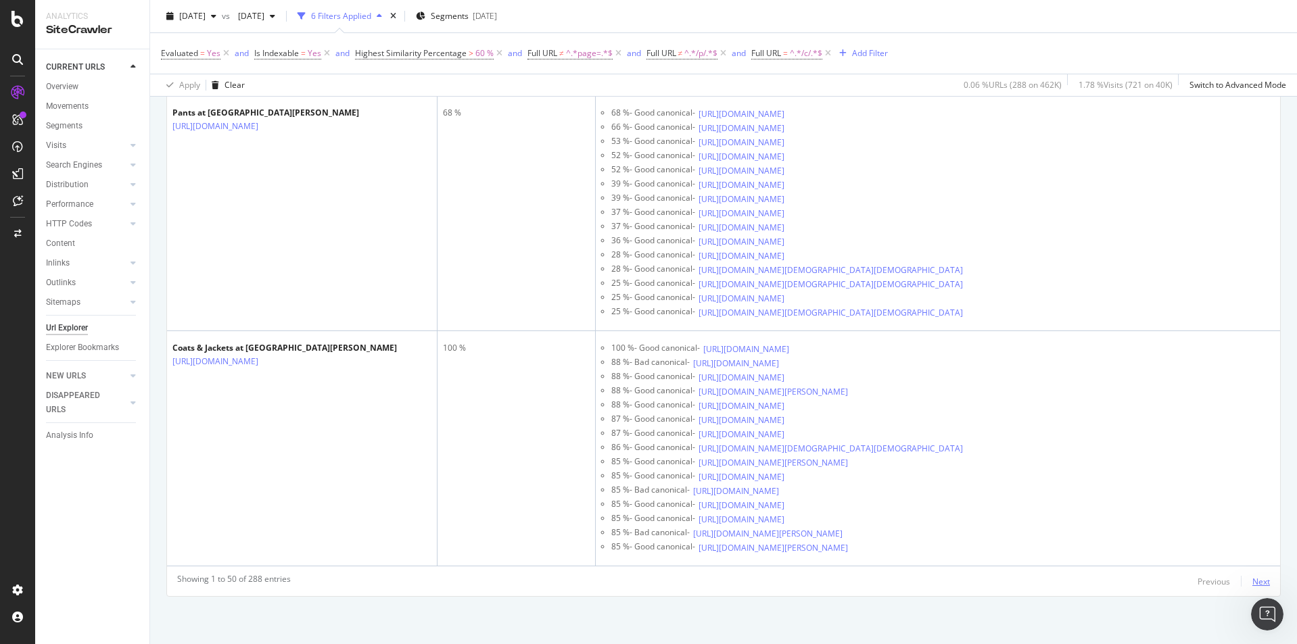
drag, startPoint x: 1262, startPoint y: 582, endPoint x: 199, endPoint y: 502, distance: 1065.4
click at [884, 449] on div "Next" at bounding box center [1261, 581] width 18 height 11
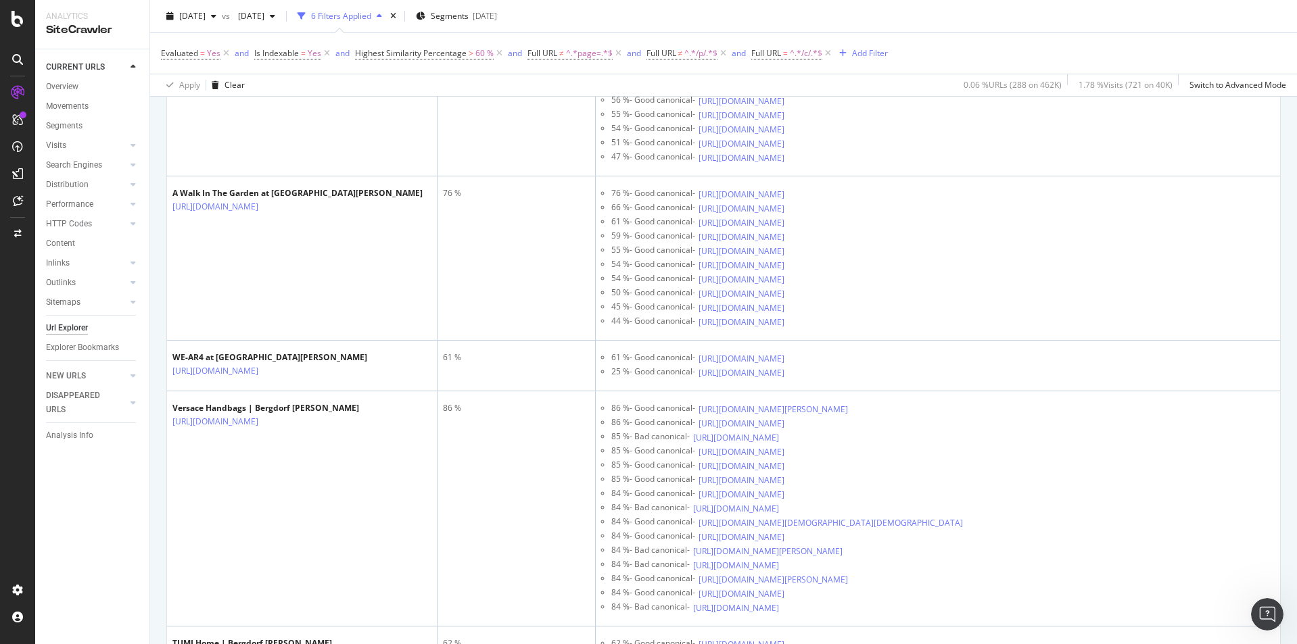
scroll to position [5812, 0]
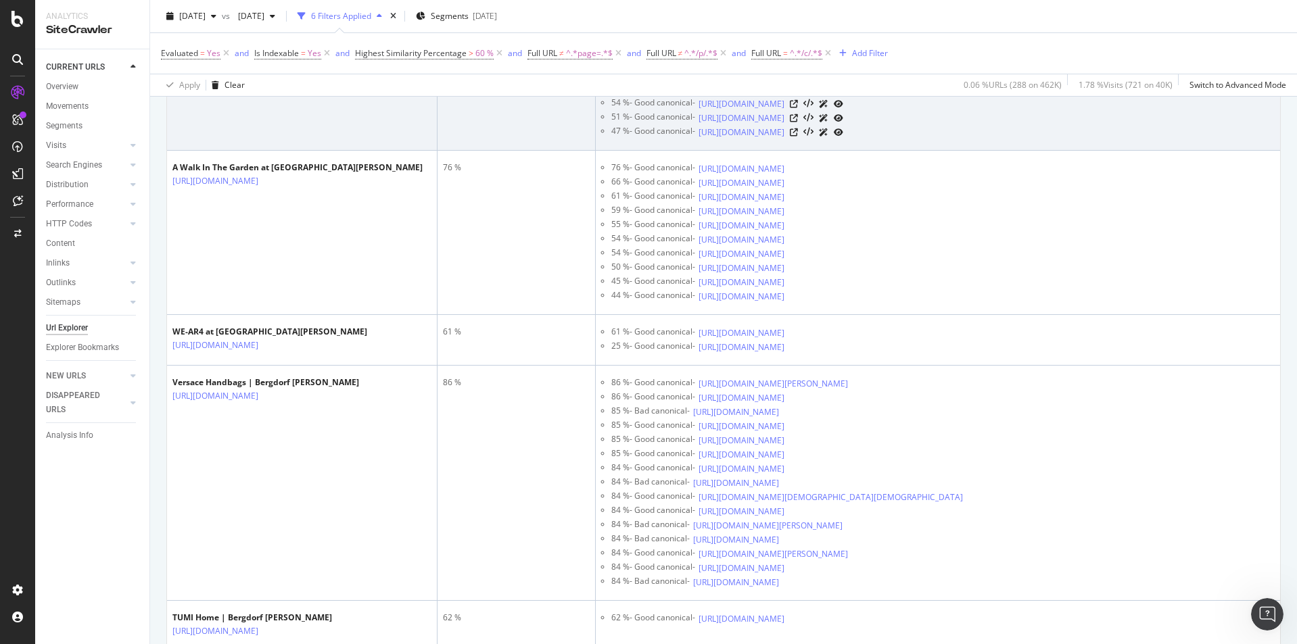
click at [798, 9] on icon at bounding box center [794, 5] width 8 height 8
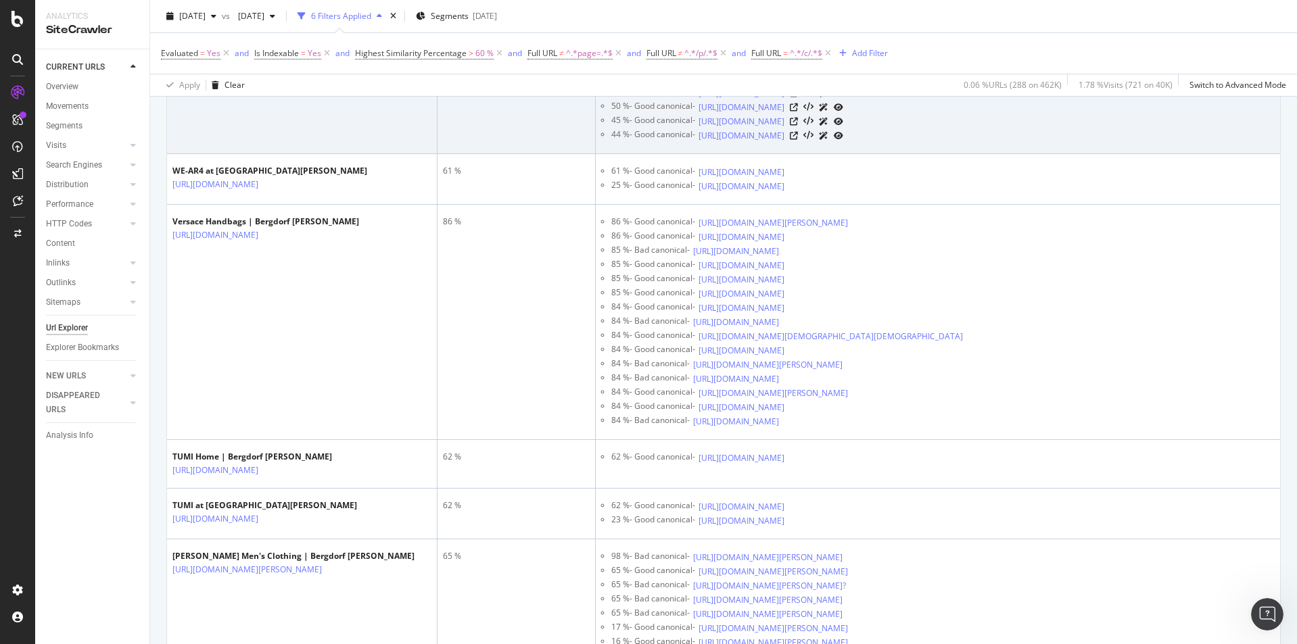
scroll to position [5966, 0]
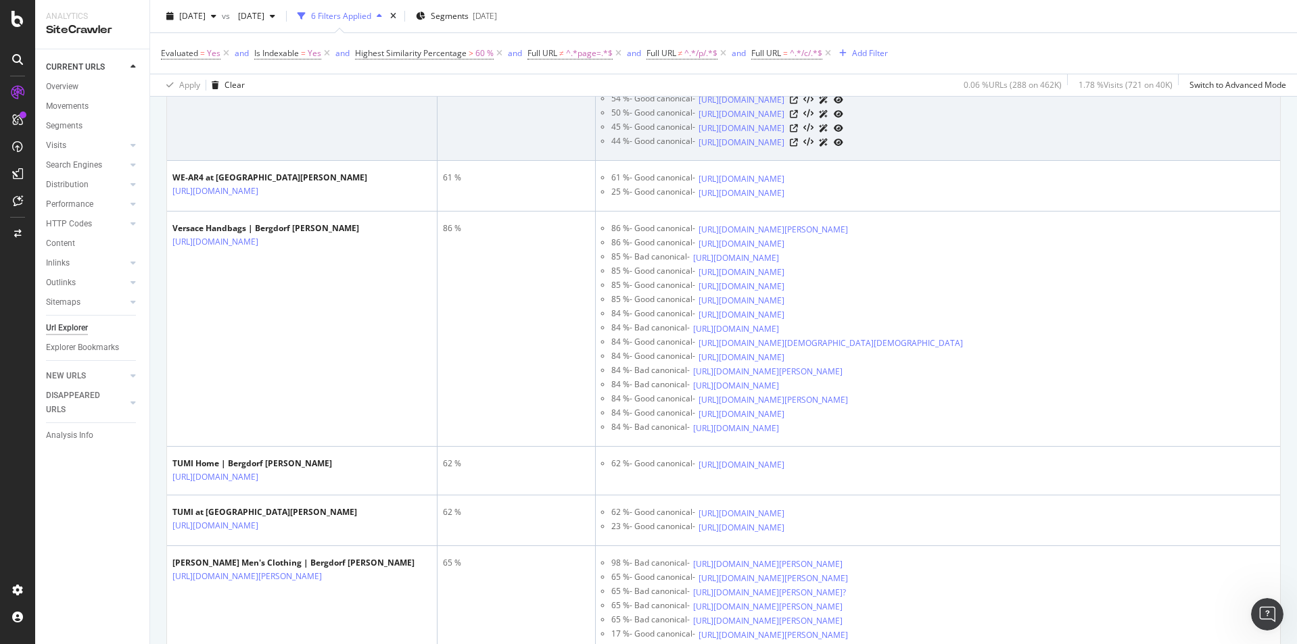
click at [272, 31] on icon at bounding box center [268, 27] width 8 height 8
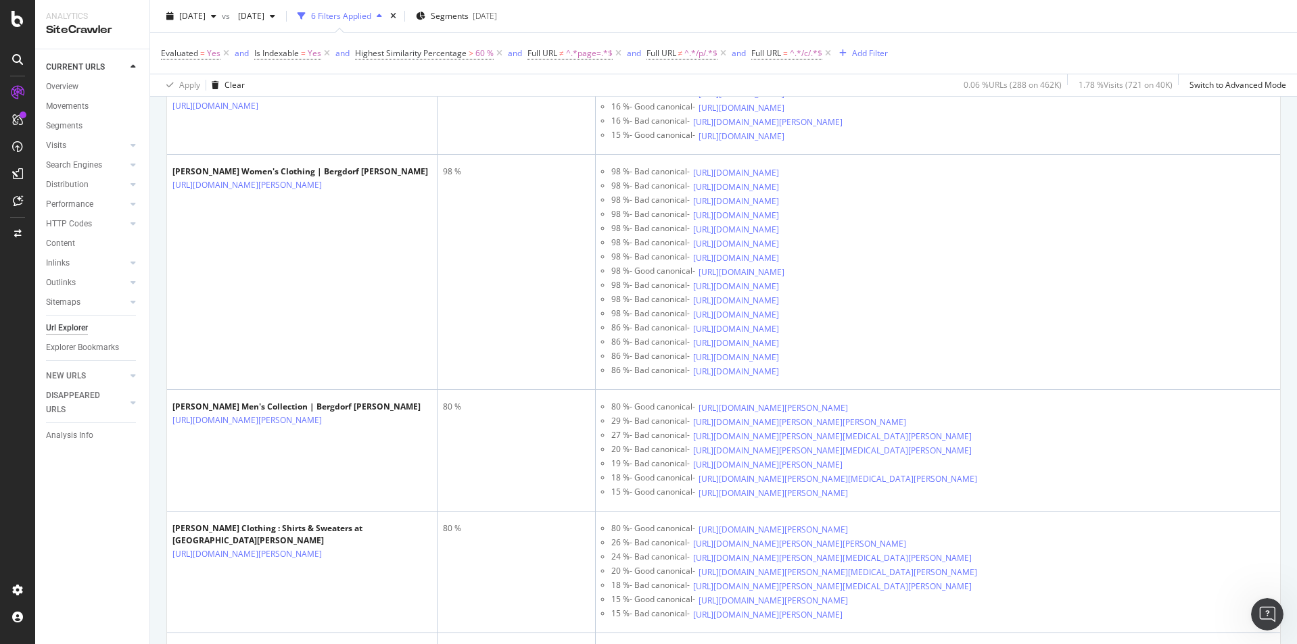
scroll to position [6844, 0]
click at [272, 32] on icon at bounding box center [268, 28] width 8 height 8
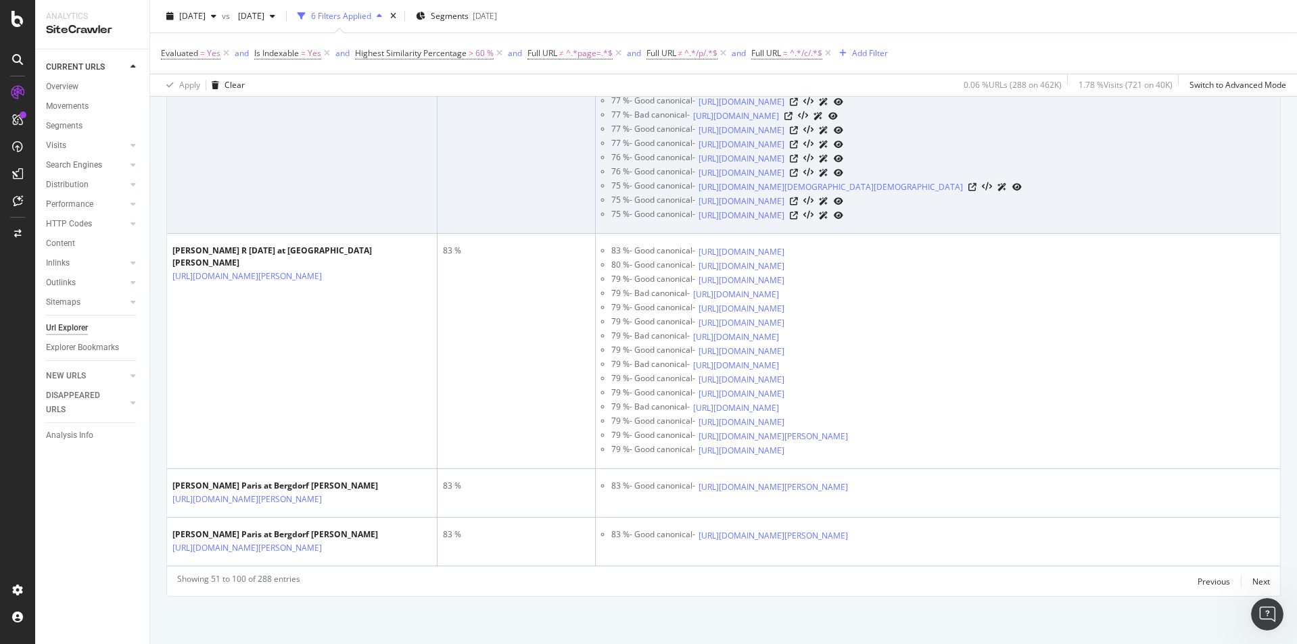
scroll to position [9635, 0]
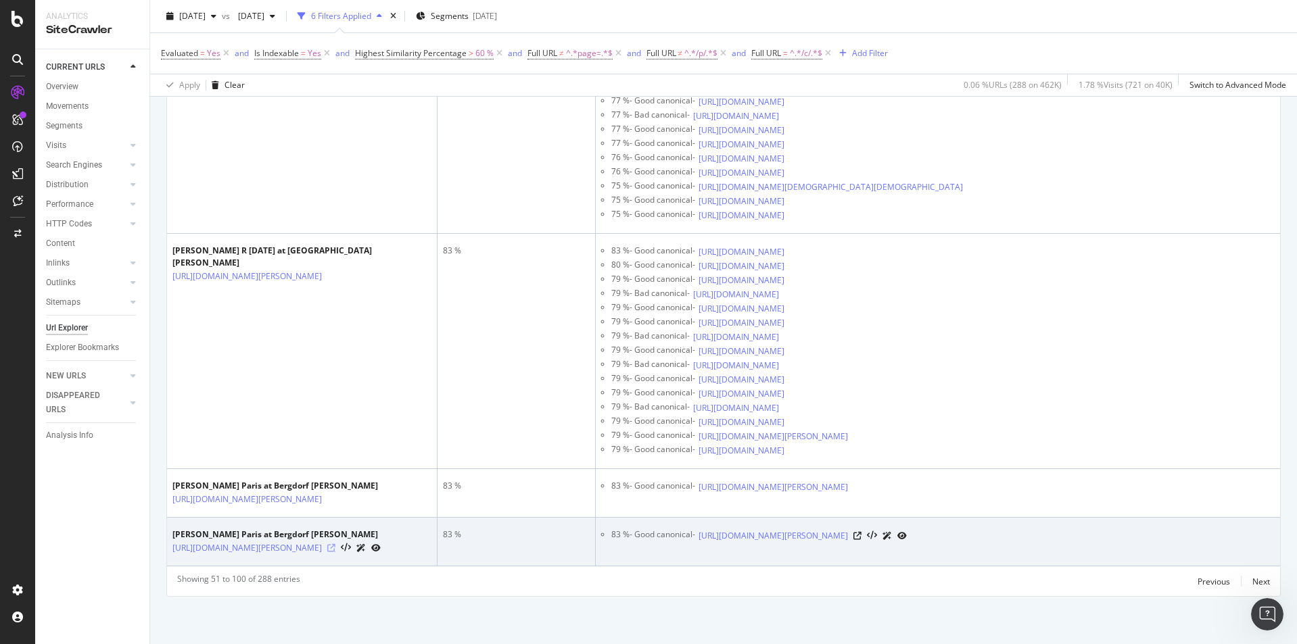
click at [335, 449] on icon at bounding box center [331, 548] width 8 height 8
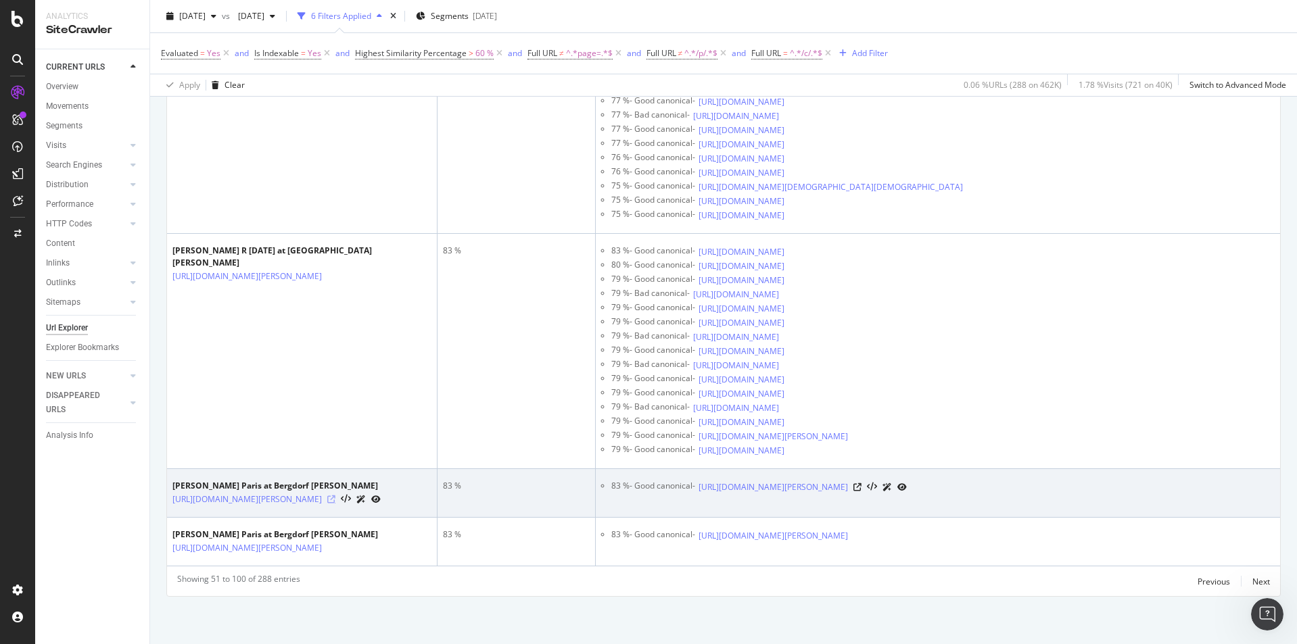
click at [335, 449] on icon at bounding box center [331, 500] width 8 height 8
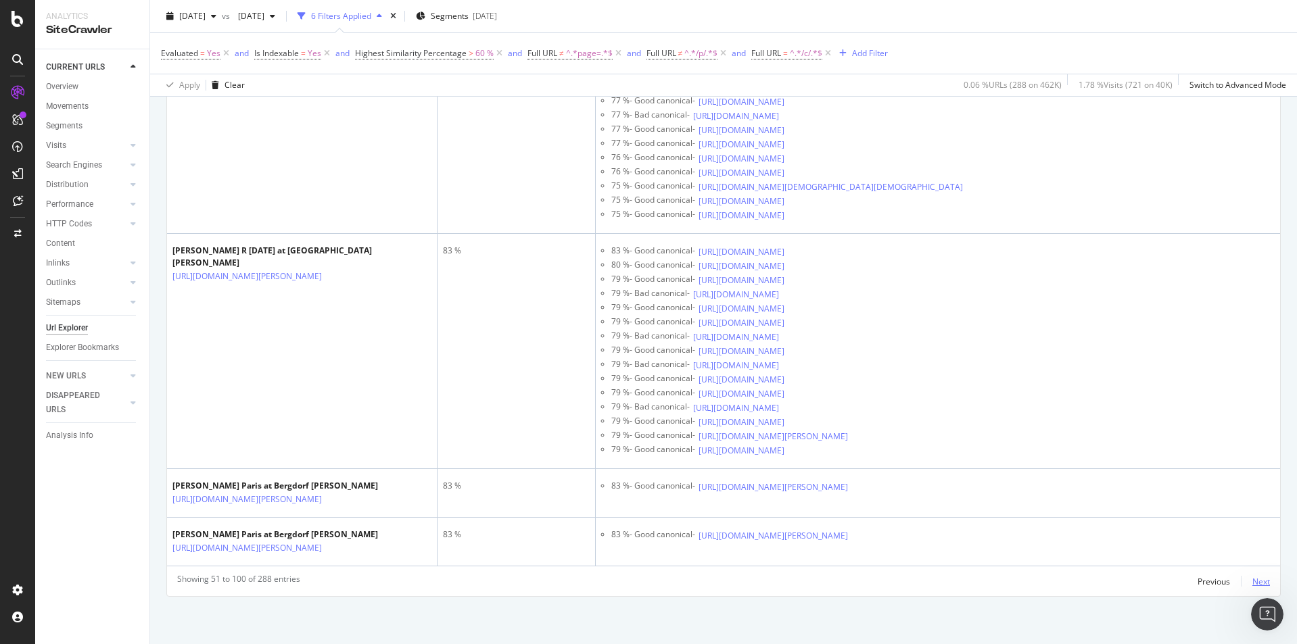
click at [884, 449] on div "Next" at bounding box center [1261, 581] width 18 height 11
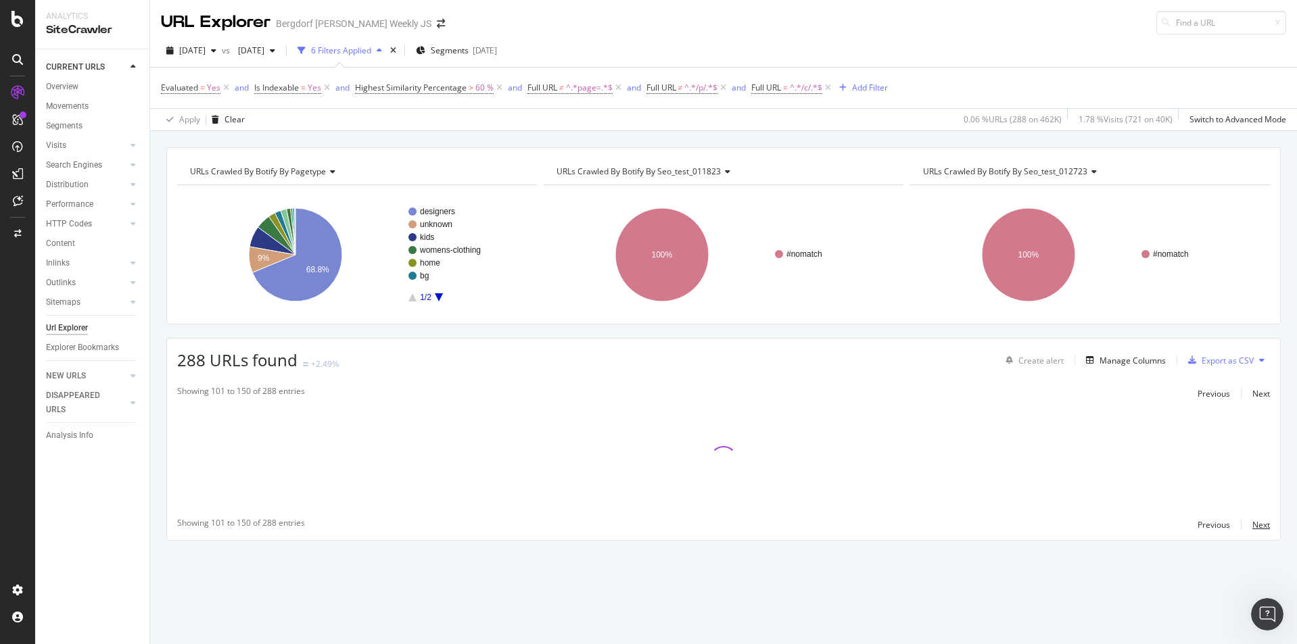
scroll to position [0, 0]
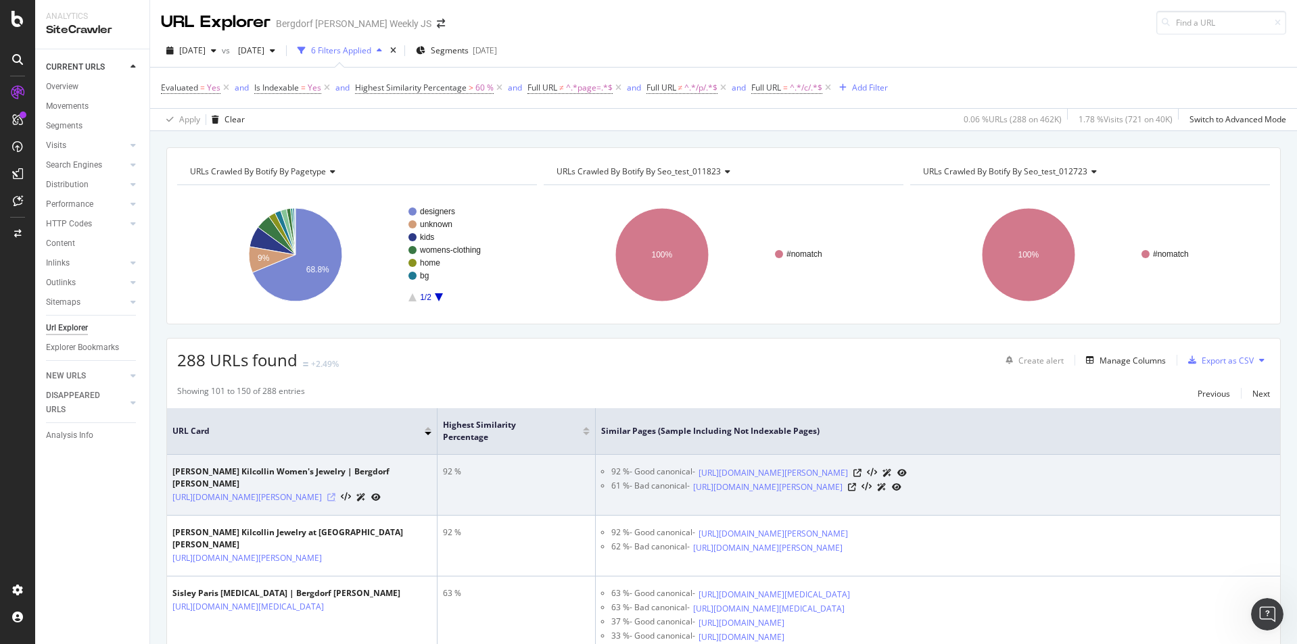
click at [335, 449] on icon at bounding box center [331, 498] width 8 height 8
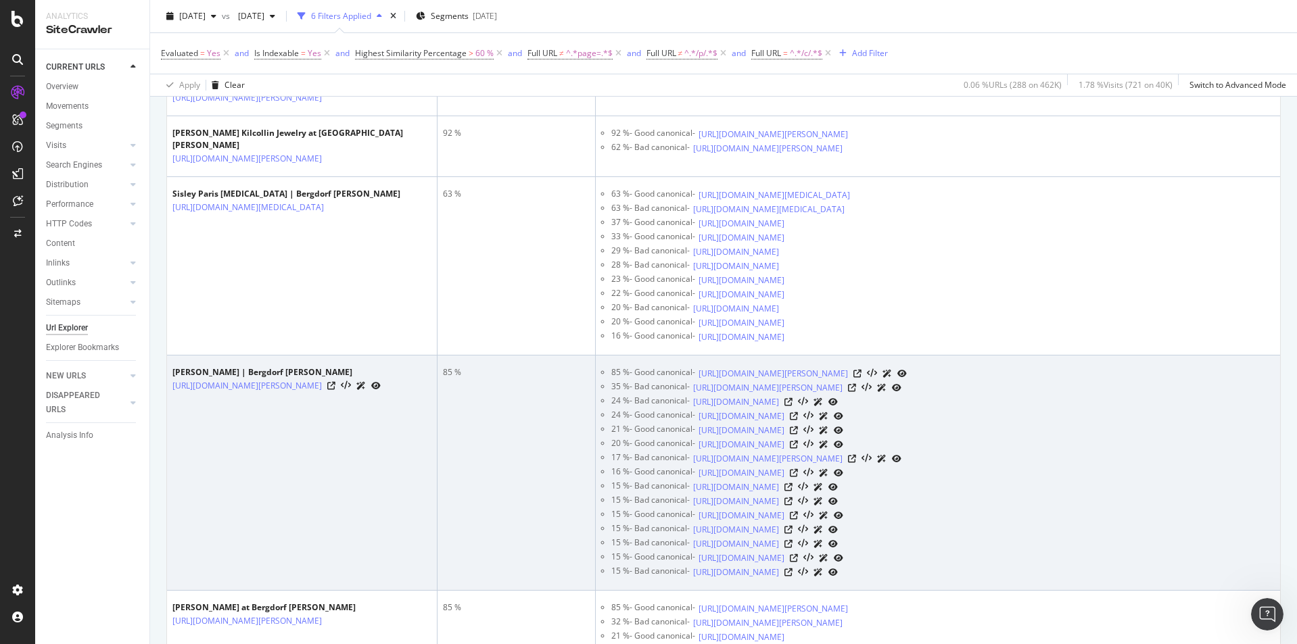
scroll to position [410, 0]
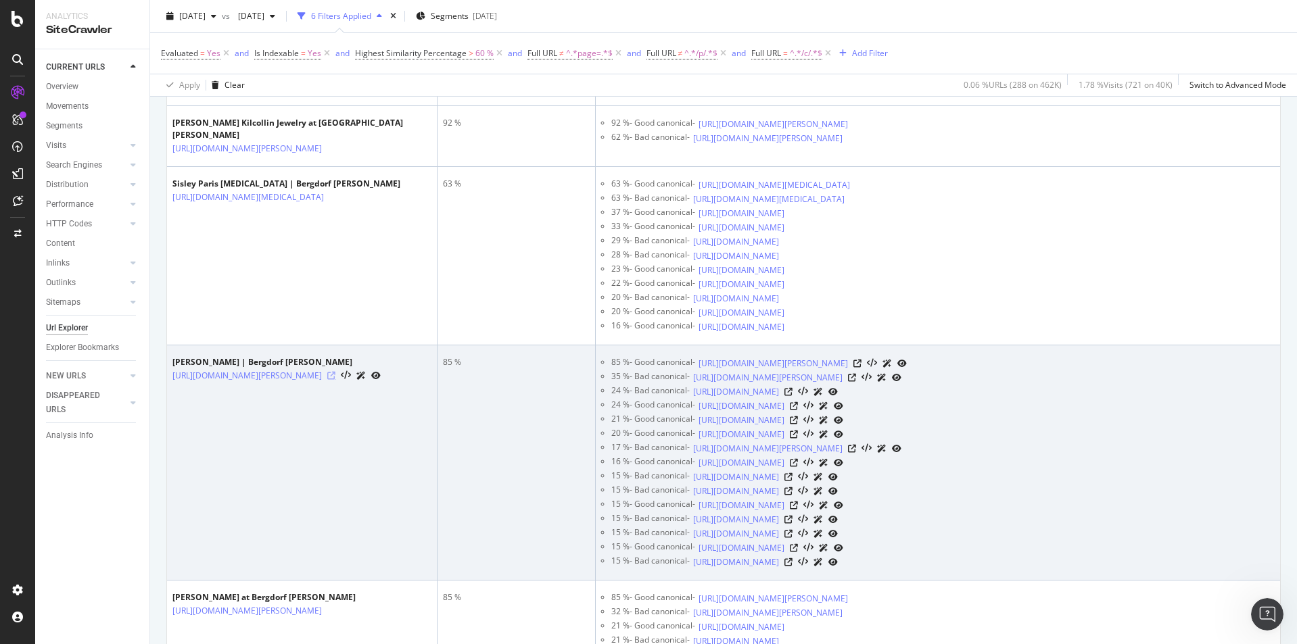
click at [335, 380] on icon at bounding box center [331, 376] width 8 height 8
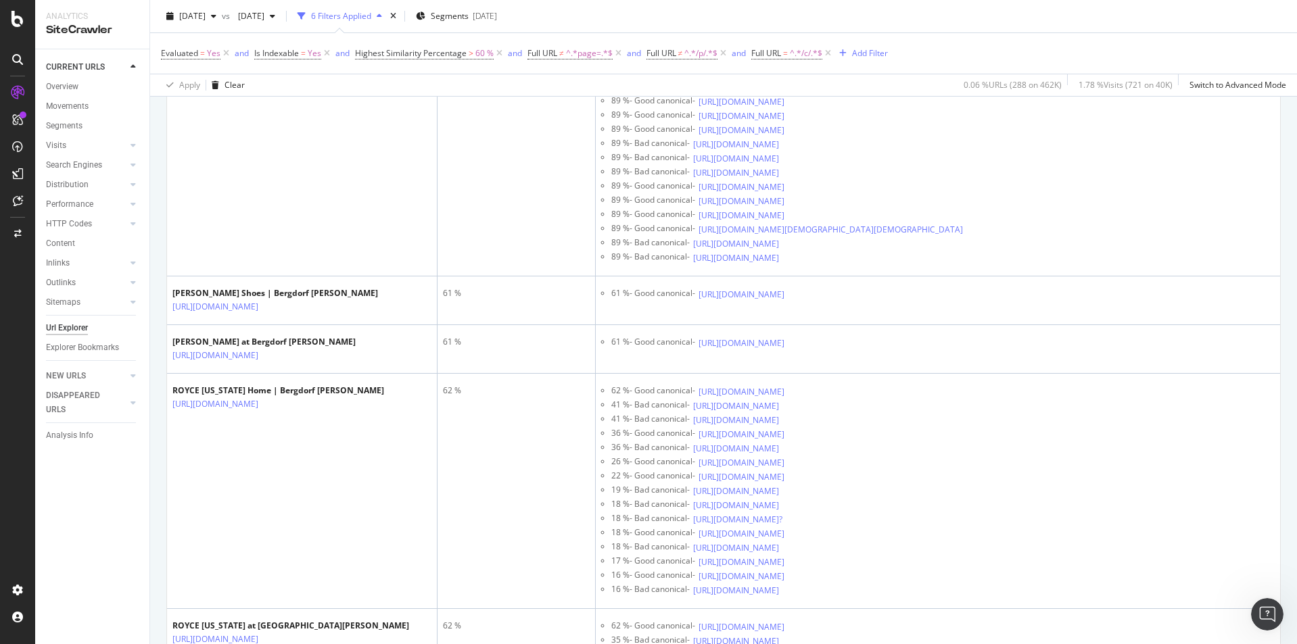
scroll to position [1179, 0]
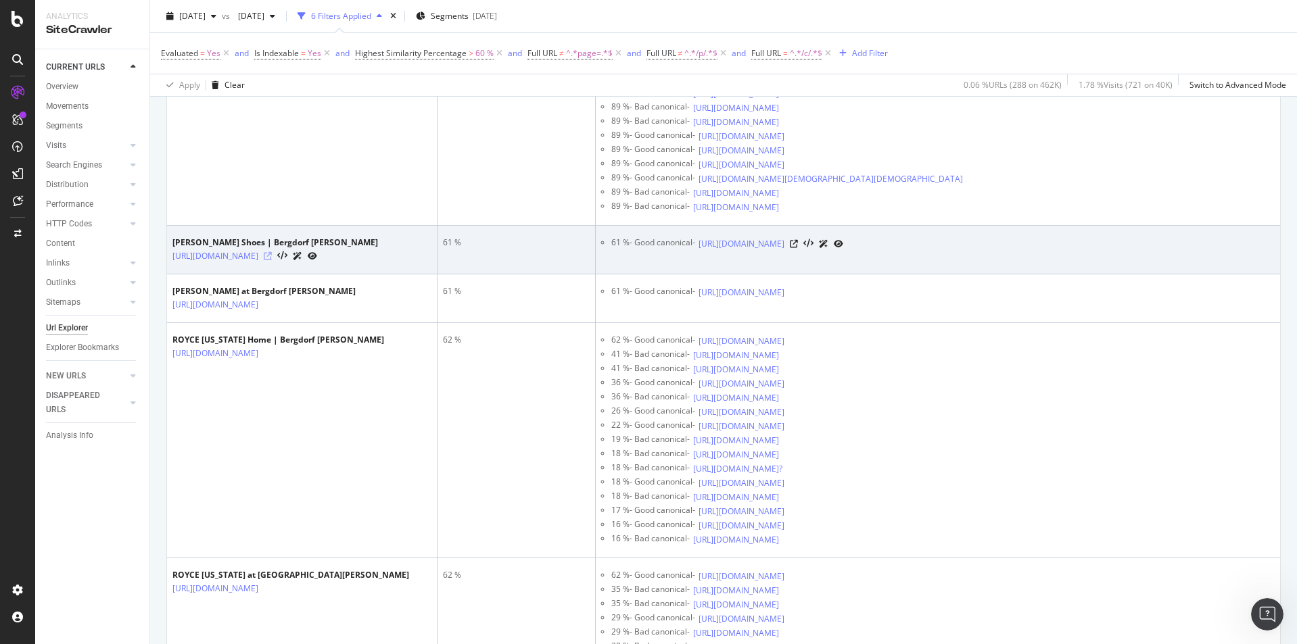
click at [272, 260] on icon at bounding box center [268, 256] width 8 height 8
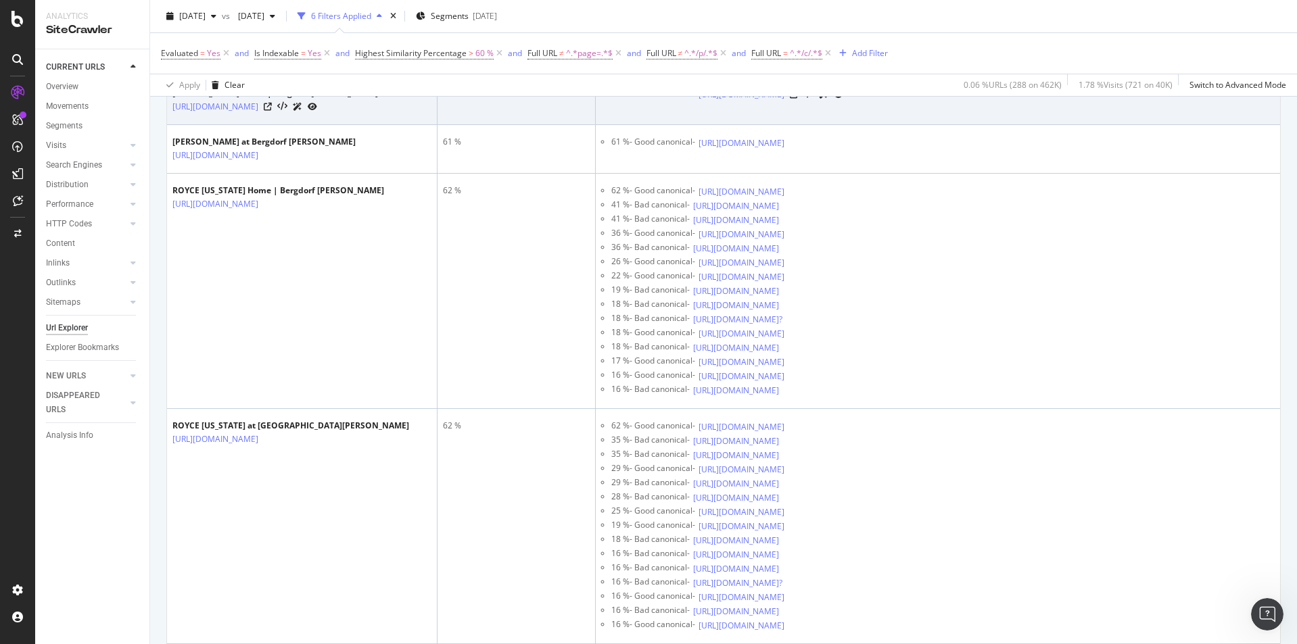
scroll to position [1366, 0]
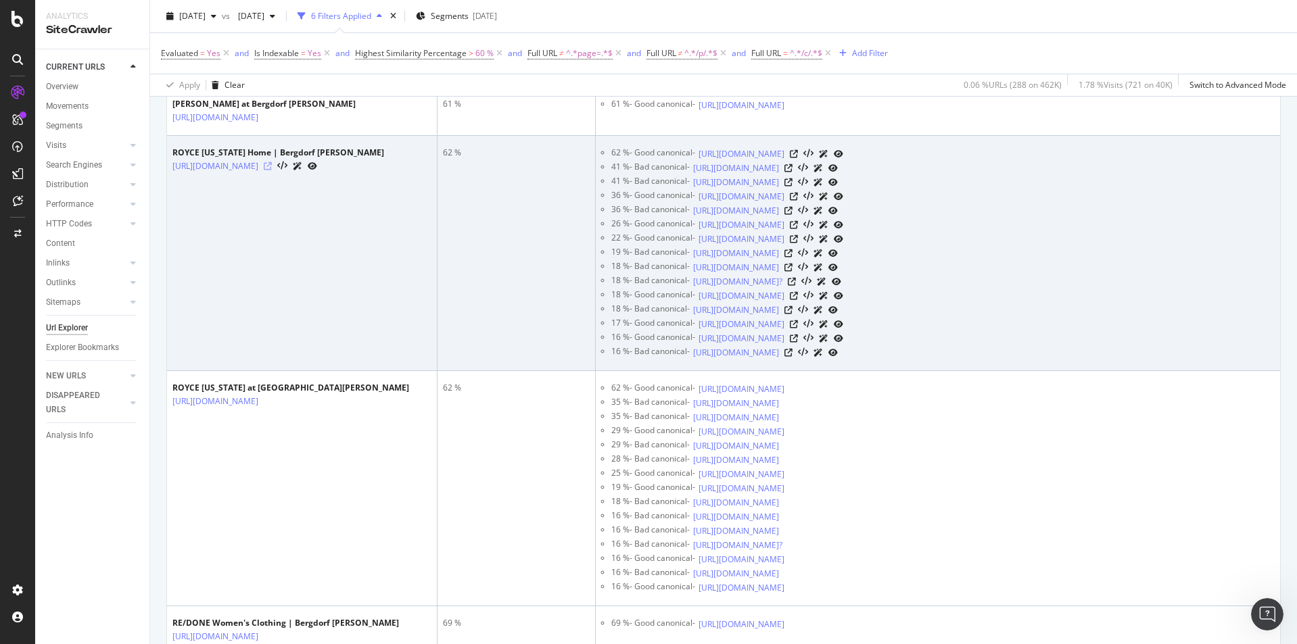
click at [272, 170] on icon at bounding box center [268, 166] width 8 height 8
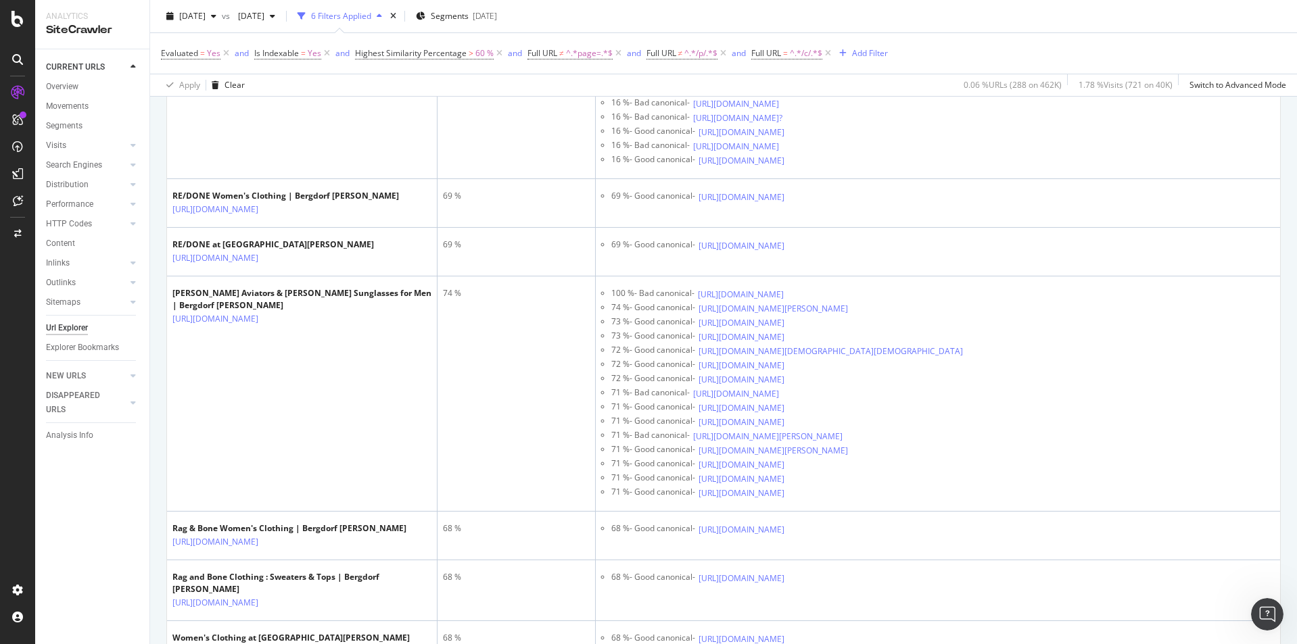
scroll to position [1836, 0]
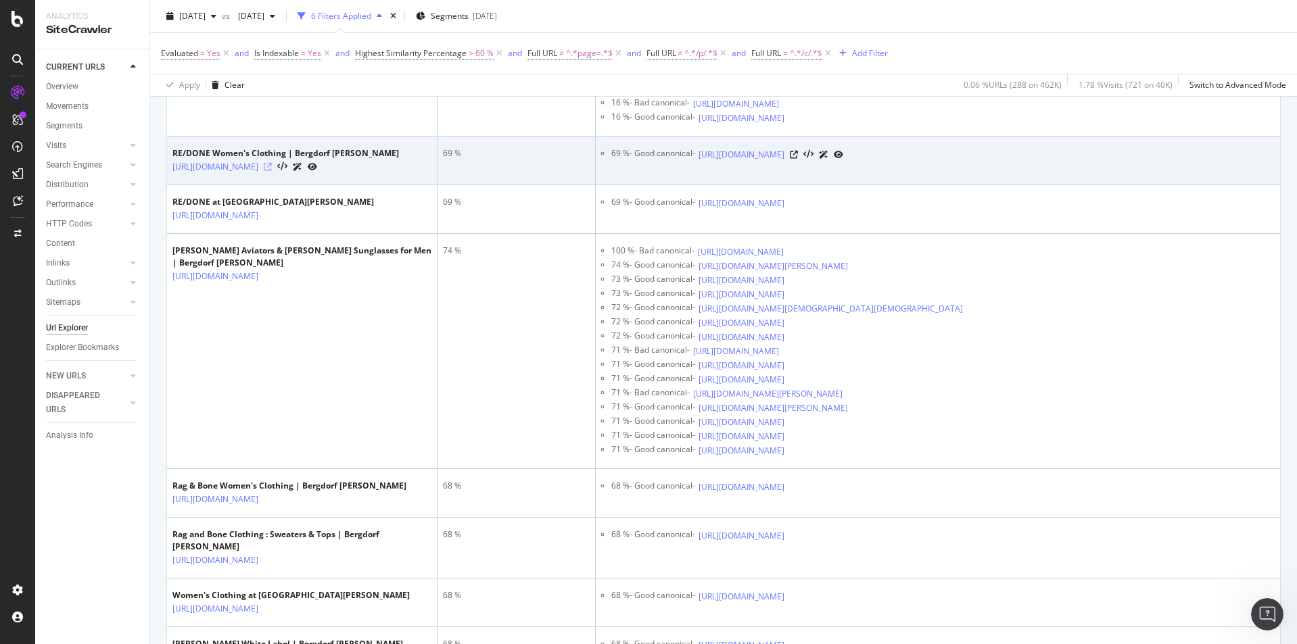
click at [272, 171] on icon at bounding box center [268, 167] width 8 height 8
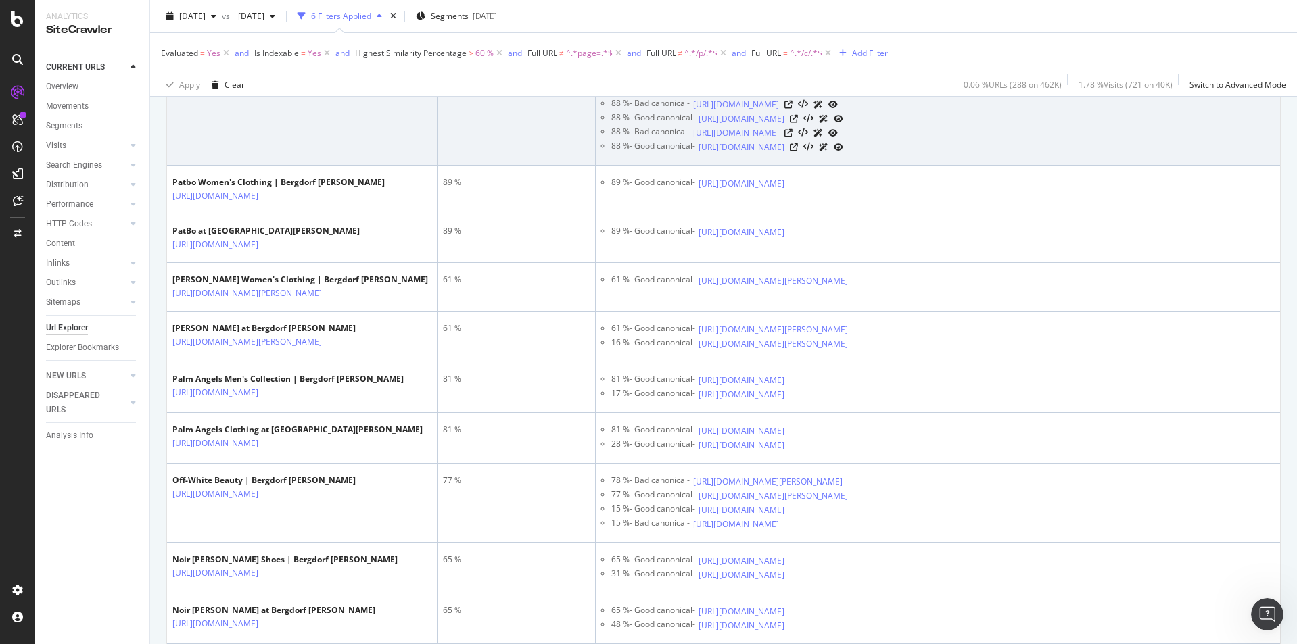
scroll to position [3673, 0]
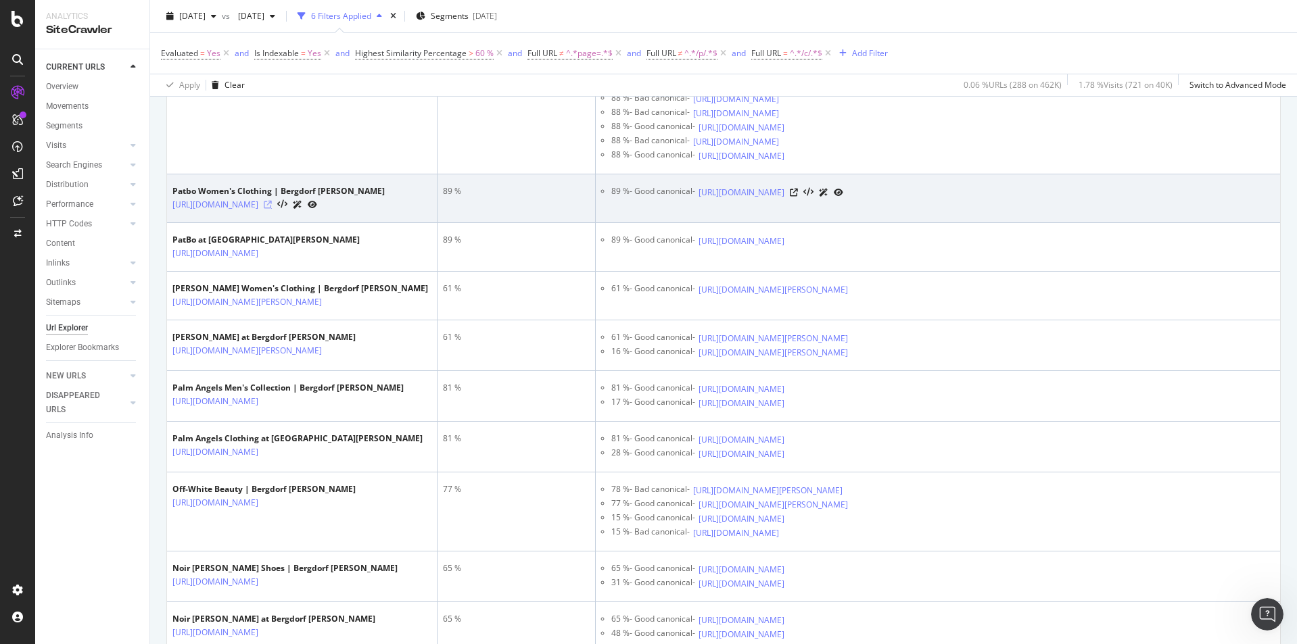
click at [272, 209] on icon at bounding box center [268, 205] width 8 height 8
